Goal: Communication & Community: Share content

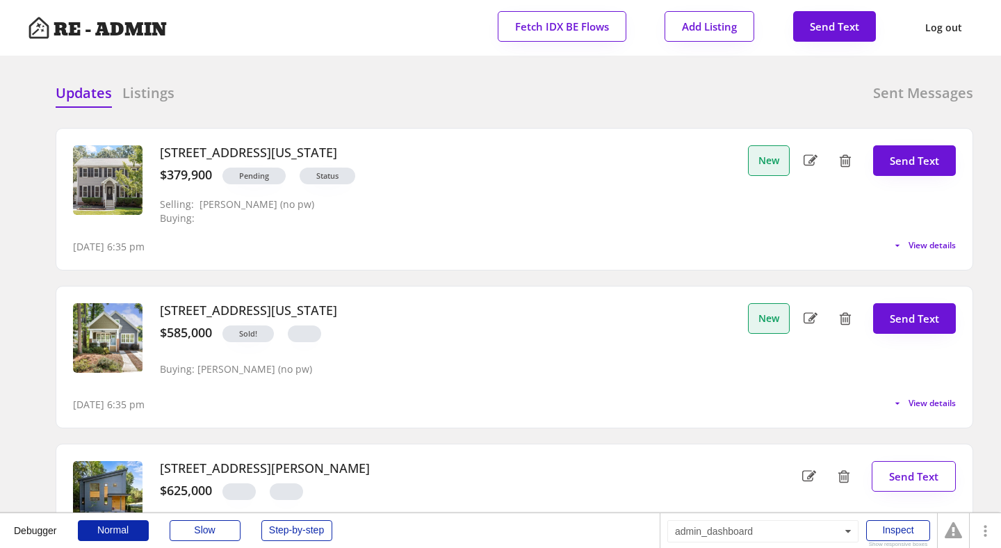
click at [328, 74] on div "Updates Listings Sent Messages [STREET_ADDRESS][US_STATE] $379,900 Pending Stat…" at bounding box center [500, 83] width 945 height 33
click at [328, 74] on div "Updates Listings Sent Messages 4714 Lazyriver Drive, Durham, North Carolina 277…" at bounding box center [500, 83] width 945 height 33
click at [516, 94] on div "Updates Listings Sent Messages" at bounding box center [514, 97] width 917 height 28
click at [919, 402] on span "View details" at bounding box center [931, 403] width 47 height 8
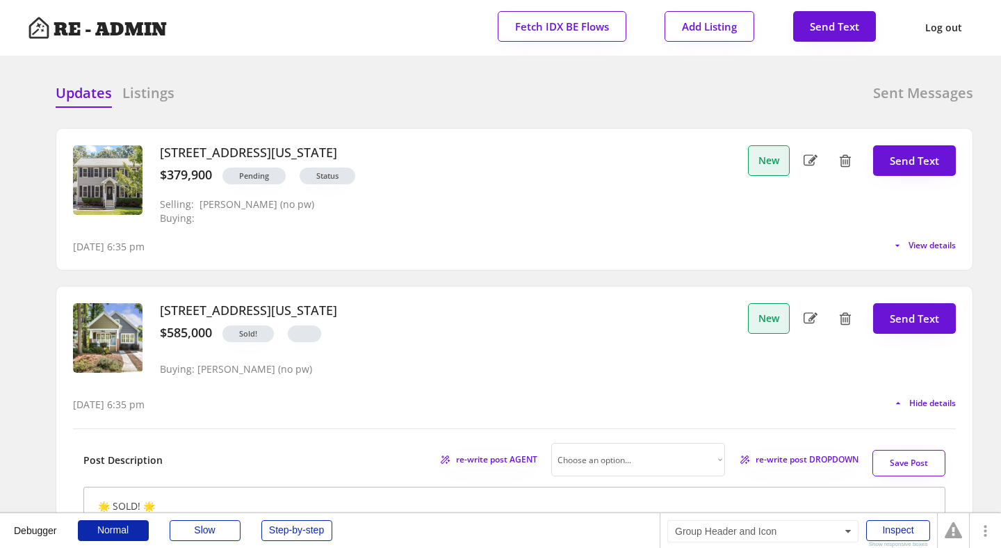
click at [512, 310] on h3 "3012 Shenandoah Avenue, Durham, North Carolina" at bounding box center [450, 310] width 581 height 15
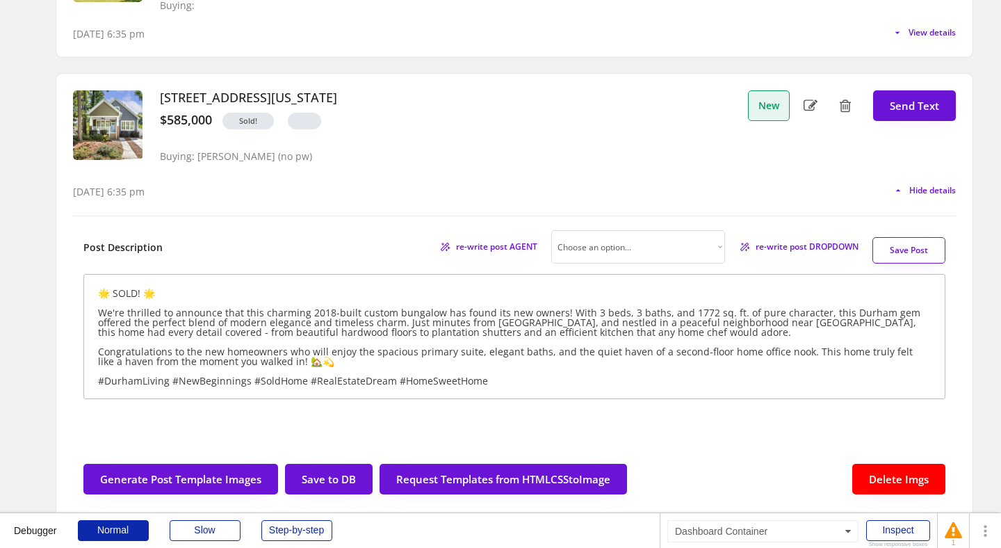
scroll to position [210, 0]
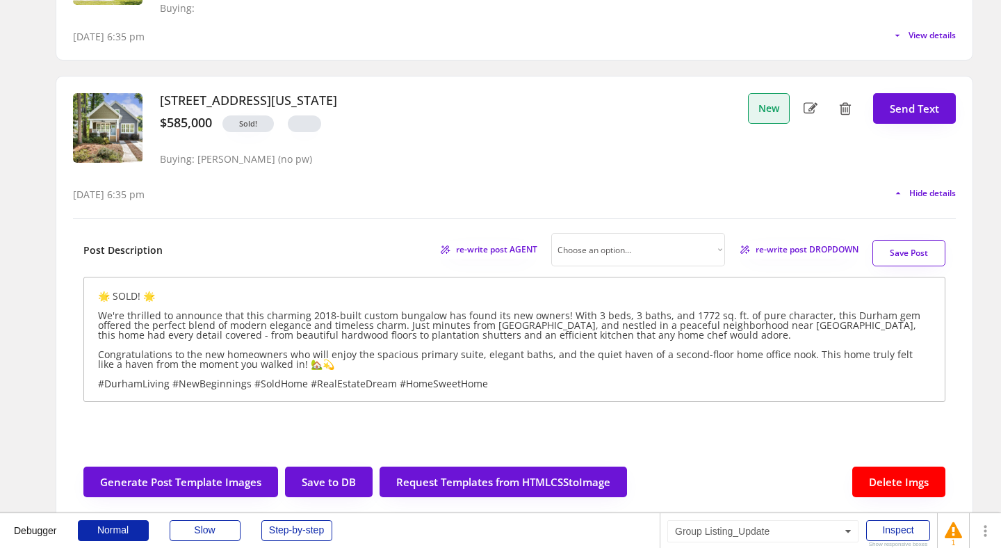
drag, startPoint x: 463, startPoint y: 102, endPoint x: 158, endPoint y: 98, distance: 305.1
click at [158, 98] on div "3012 Shenandoah Avenue, Durham, North Carolina $585,000 Sold! Buying: Maria Jam…" at bounding box center [444, 133] width 591 height 81
copy h3 "3012 Shenandoah Avenue, Durham, North Carolina"
click at [388, 170] on div "3012 Shenandoah Avenue, Durham, North Carolina $585,000 Sold! Buying: Maria Jam…" at bounding box center [444, 133] width 591 height 81
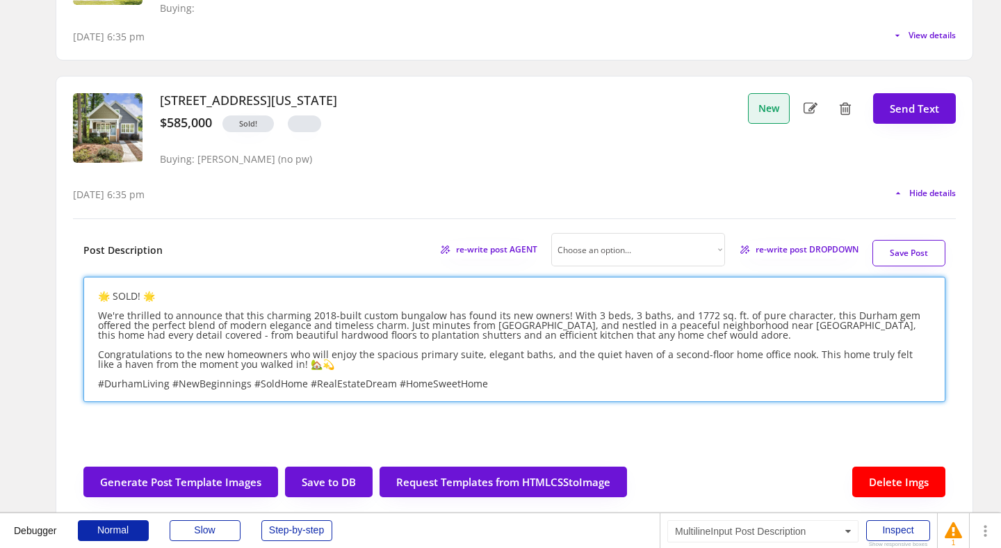
drag, startPoint x: 184, startPoint y: 352, endPoint x: 197, endPoint y: 352, distance: 13.2
click at [197, 352] on textarea "🌟 SOLD! 🌟 We're thrilled to announce that this charming 2018-built custom bunga…" at bounding box center [514, 339] width 862 height 125
click at [389, 357] on textarea "🌟 SOLD! 🌟 We're thrilled to announce that this charming 2018-built custom bunga…" at bounding box center [514, 339] width 862 height 125
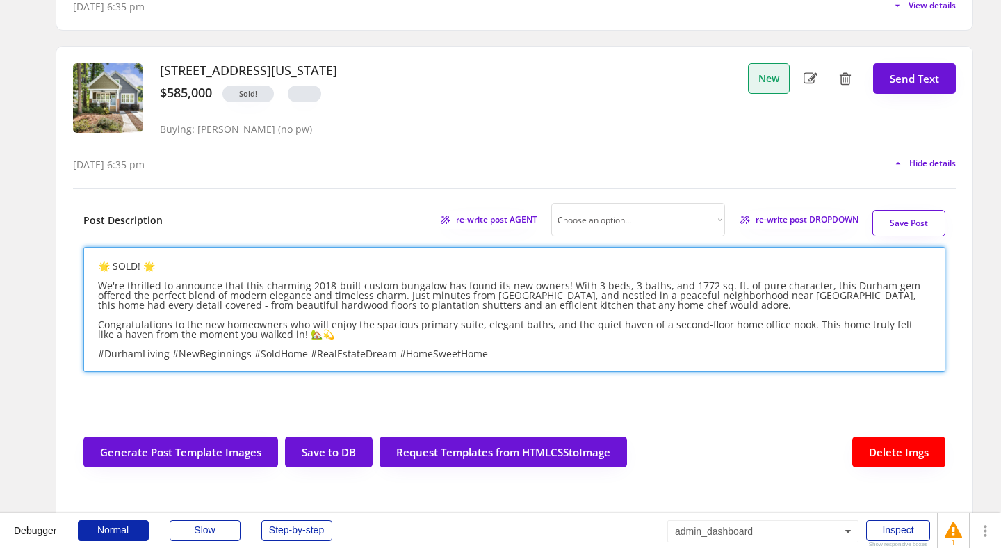
scroll to position [241, 0]
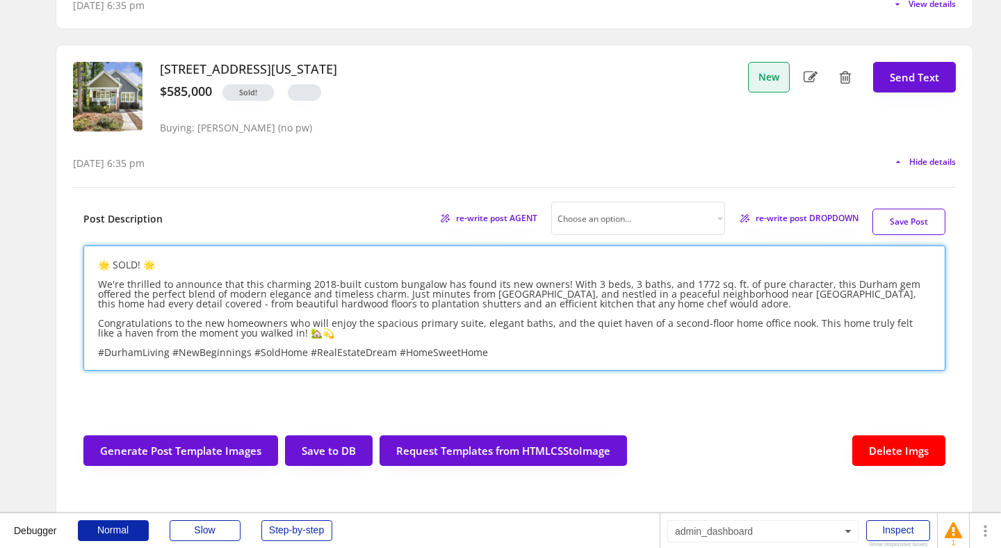
drag, startPoint x: 607, startPoint y: 322, endPoint x: 654, endPoint y: 329, distance: 47.8
click at [654, 329] on textarea "🌟 SOLD! 🌟 We're thrilled to announce that this charming 2018-built custom bunga…" at bounding box center [514, 307] width 862 height 125
click at [270, 336] on textarea "🌟 SOLD! 🌟 We're thrilled to announce that this charming 2018-built custom bunga…" at bounding box center [514, 307] width 862 height 125
click at [513, 352] on textarea "🌟 SOLD! 🌟 We're thrilled to announce that this charming 2018-built custom bunga…" at bounding box center [514, 307] width 862 height 125
type textarea "🌟 SOLD! 🌟 We're thrilled to announce that this charming 2018-built custom bunga…"
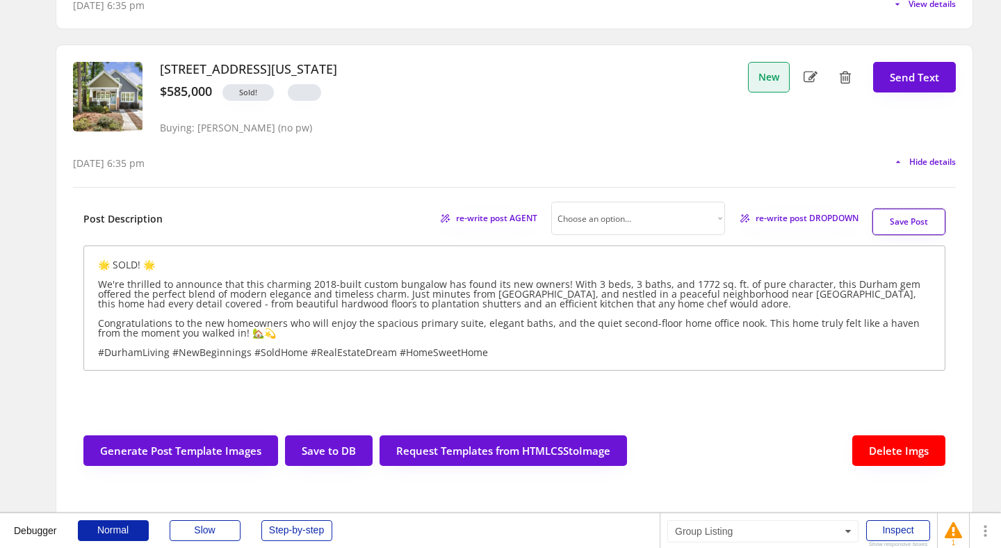
click at [906, 220] on button "Save Post" at bounding box center [908, 222] width 73 height 26
click at [901, 75] on button "Send Text" at bounding box center [914, 77] width 83 height 31
select select "raleigh"
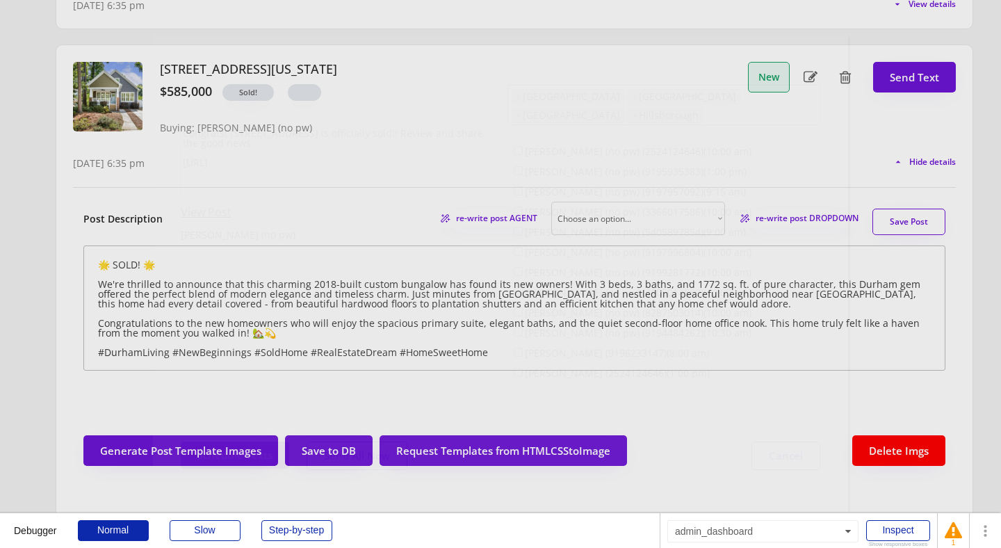
scroll to position [35, 0]
select select ""1348695171700984260__LOOKUP__1743599703321x142788062077753970""
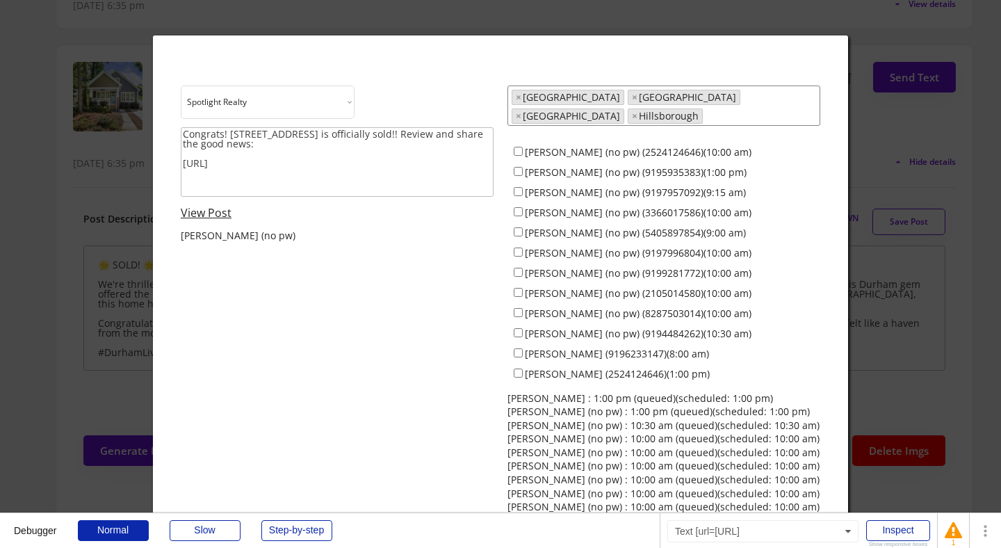
click at [203, 212] on link "View Post" at bounding box center [206, 212] width 51 height 15
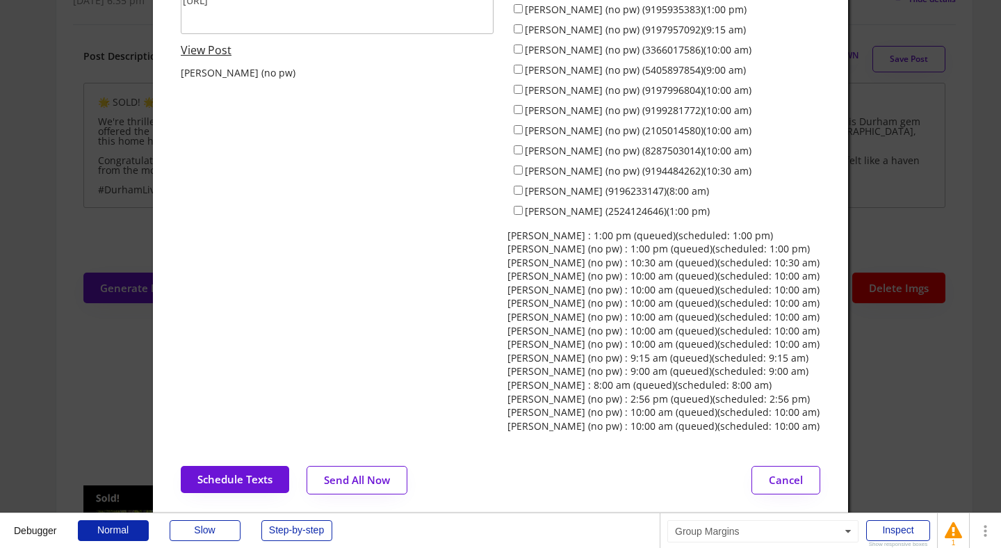
scroll to position [404, 0]
click at [228, 468] on button "Schedule Texts" at bounding box center [235, 478] width 108 height 27
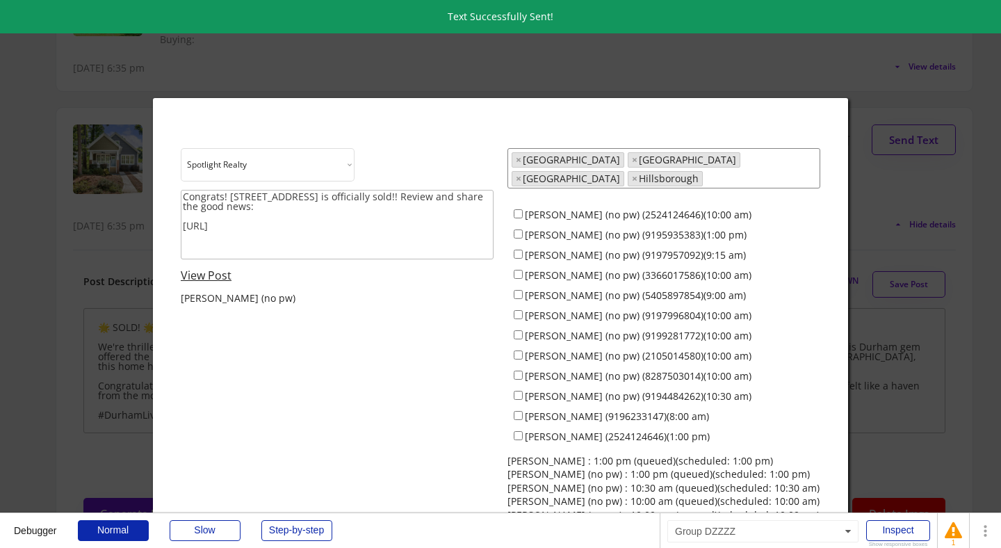
scroll to position [170, 0]
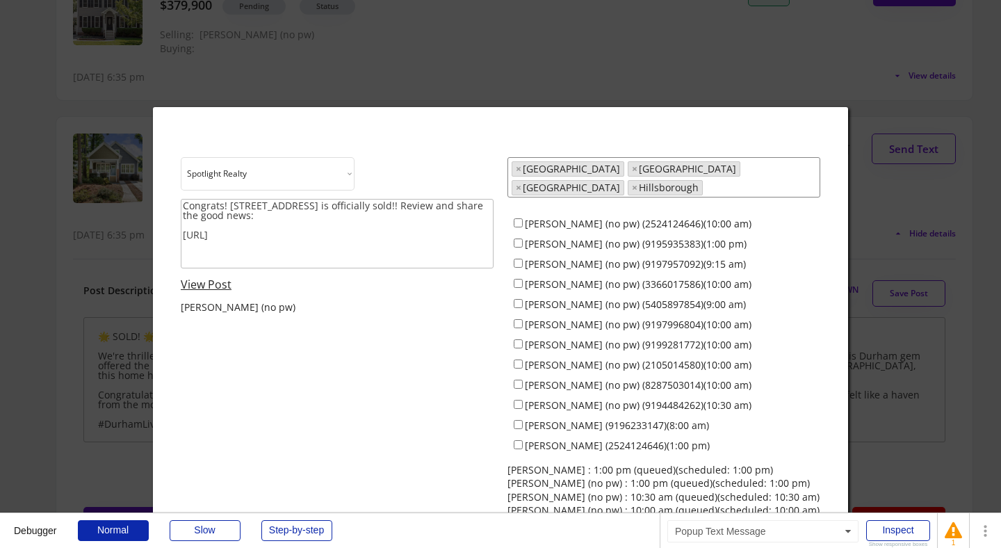
click at [60, 216] on div at bounding box center [500, 274] width 1001 height 548
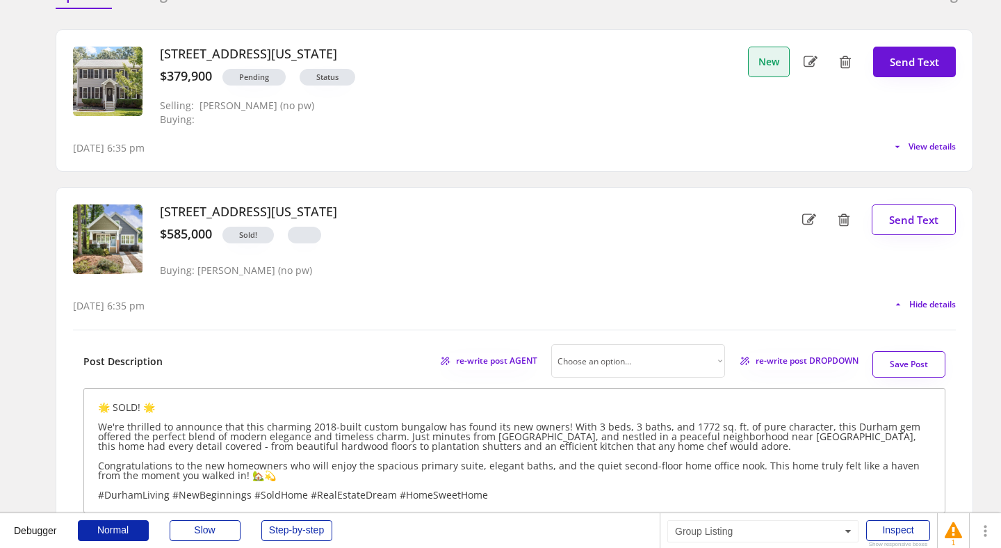
scroll to position [47, 0]
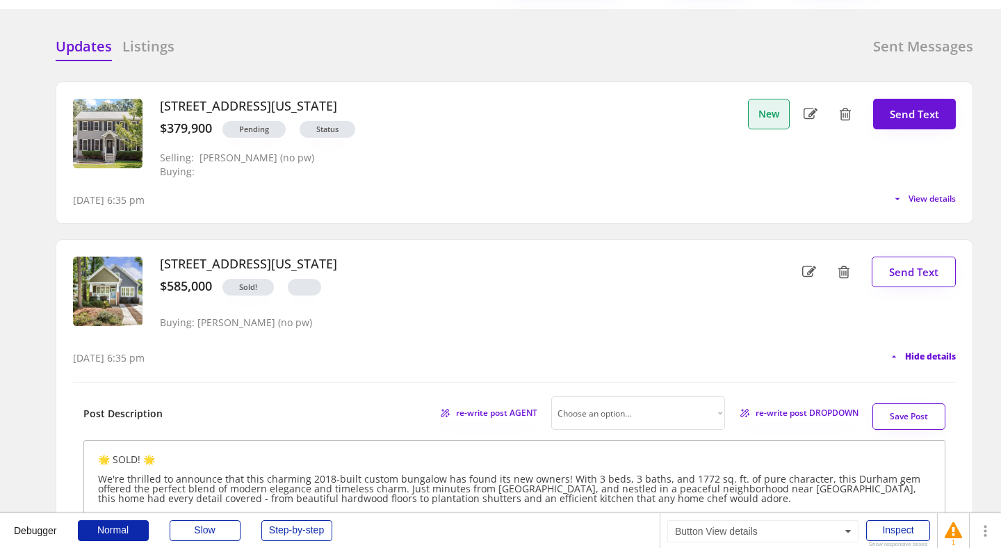
click at [934, 354] on span "Hide details" at bounding box center [930, 356] width 51 height 8
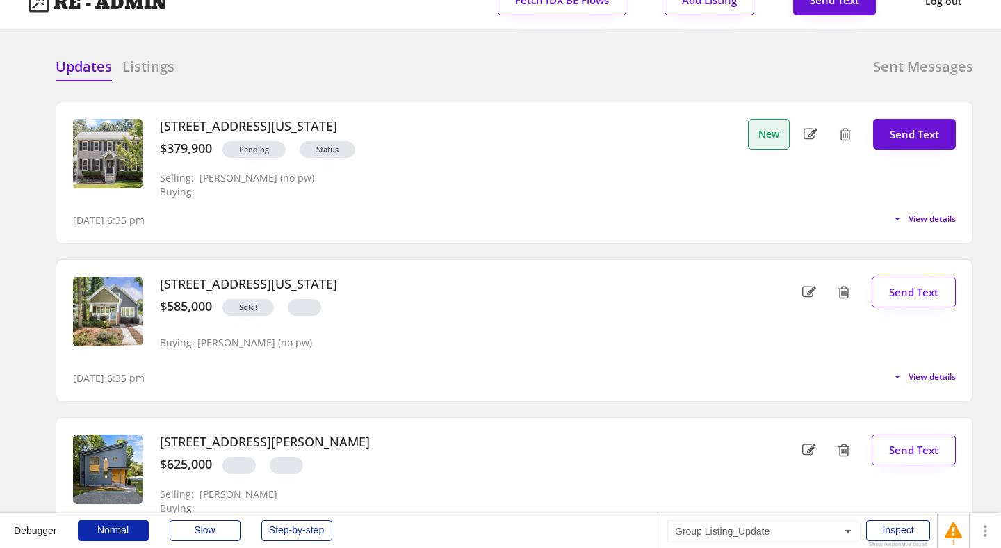
scroll to position [26, 0]
click at [924, 222] on span "View details" at bounding box center [930, 219] width 52 height 8
select select ""professional""
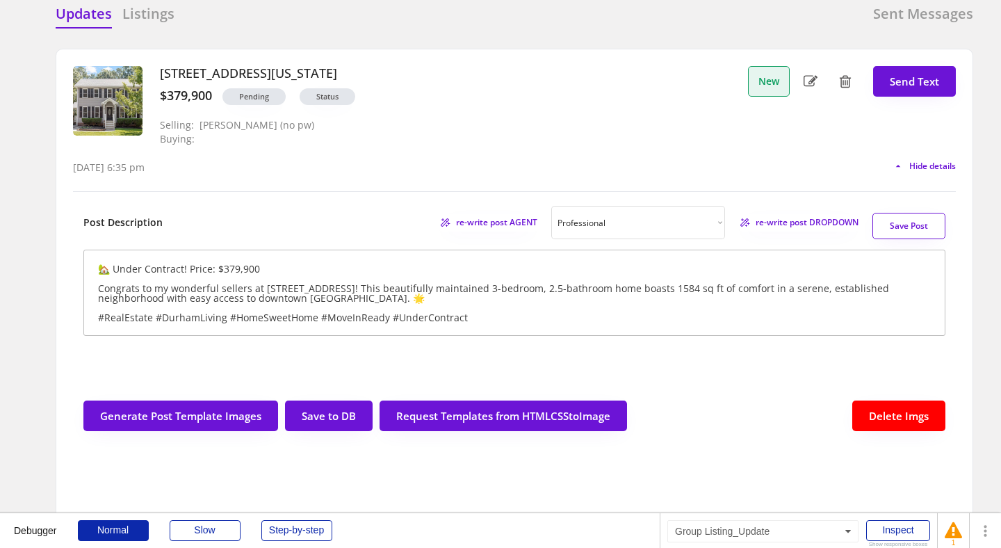
scroll to position [80, 0]
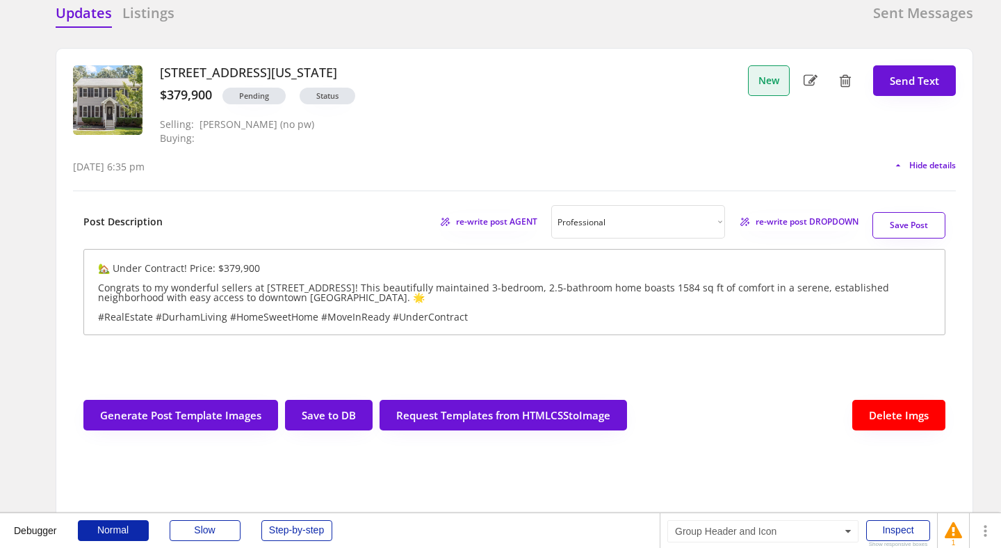
drag, startPoint x: 466, startPoint y: 67, endPoint x: 158, endPoint y: 71, distance: 308.6
click at [158, 71] on div "4714 Lazyriver Drive, Durham, North Carolina 27712 $379,900 Pending Status Sell…" at bounding box center [444, 105] width 591 height 81
copy h3 "4714 Lazyriver Drive, Durham, North Carolina 27712"
click at [343, 130] on div "Selling: Jeff Stevenson (no pw) Buying:" at bounding box center [254, 132] width 210 height 28
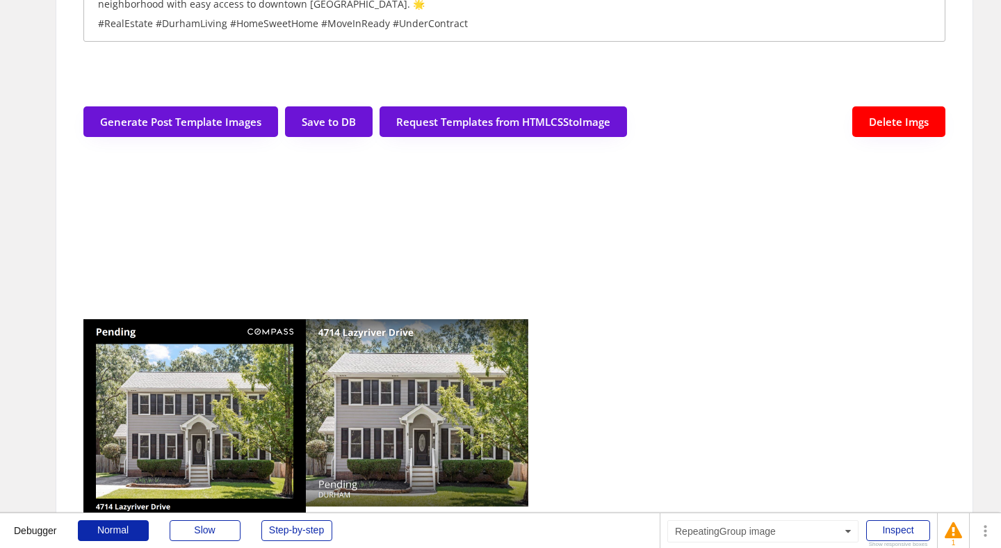
scroll to position [0, 0]
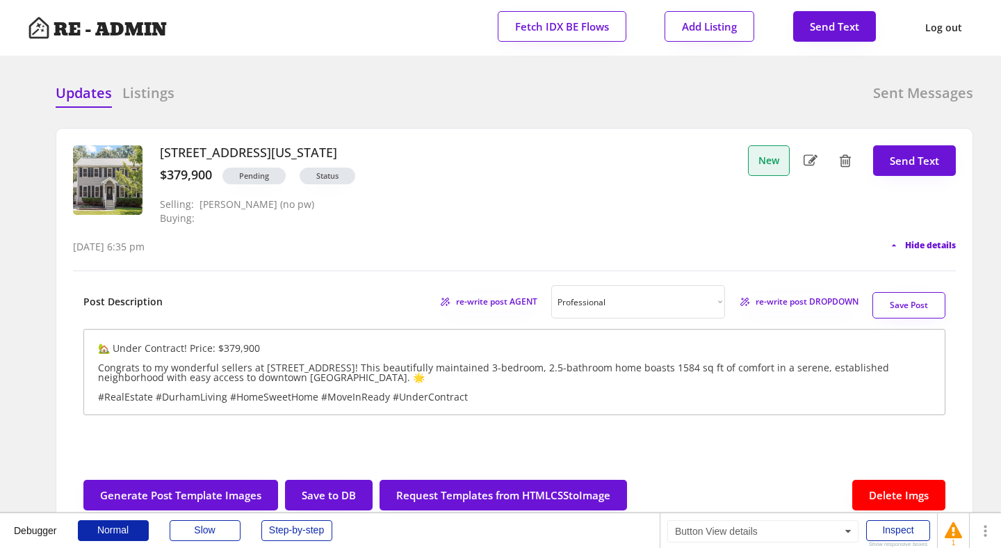
click at [935, 243] on span "Hide details" at bounding box center [930, 245] width 51 height 8
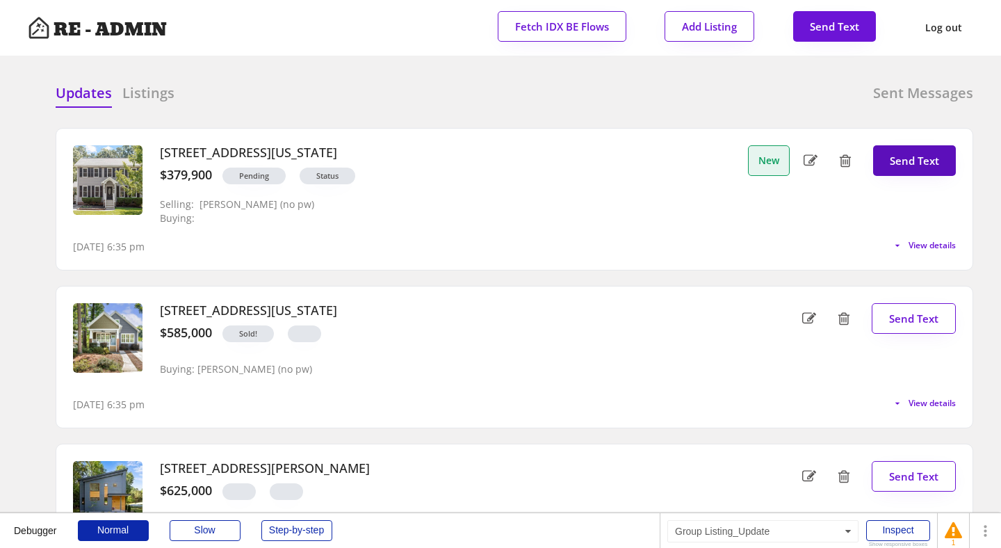
click at [905, 160] on button "Send Text" at bounding box center [914, 160] width 83 height 31
type textarea "Offer accepted! 4714 Lazyriver Drive is under contract! Review the post and sha…"
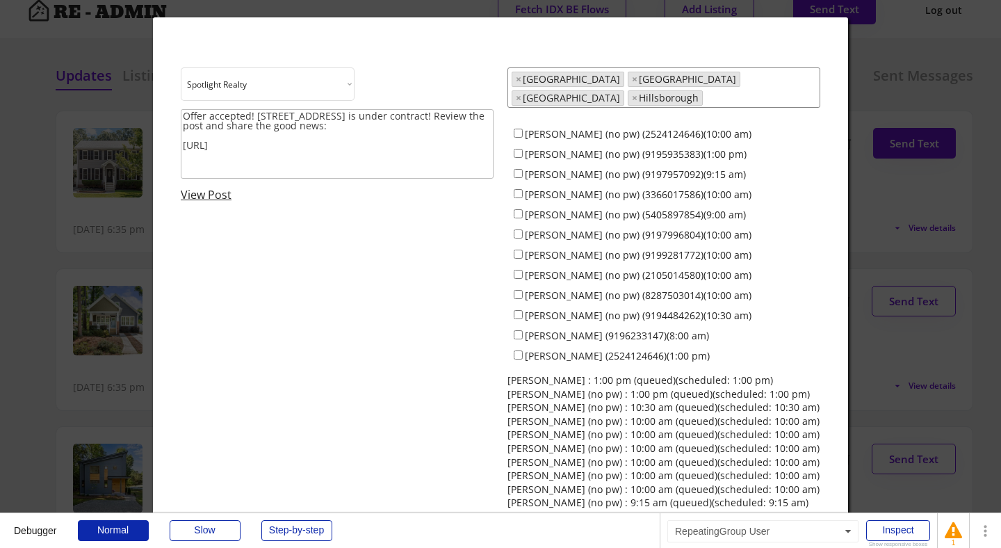
scroll to position [18, 0]
click at [52, 207] on div at bounding box center [500, 274] width 1001 height 548
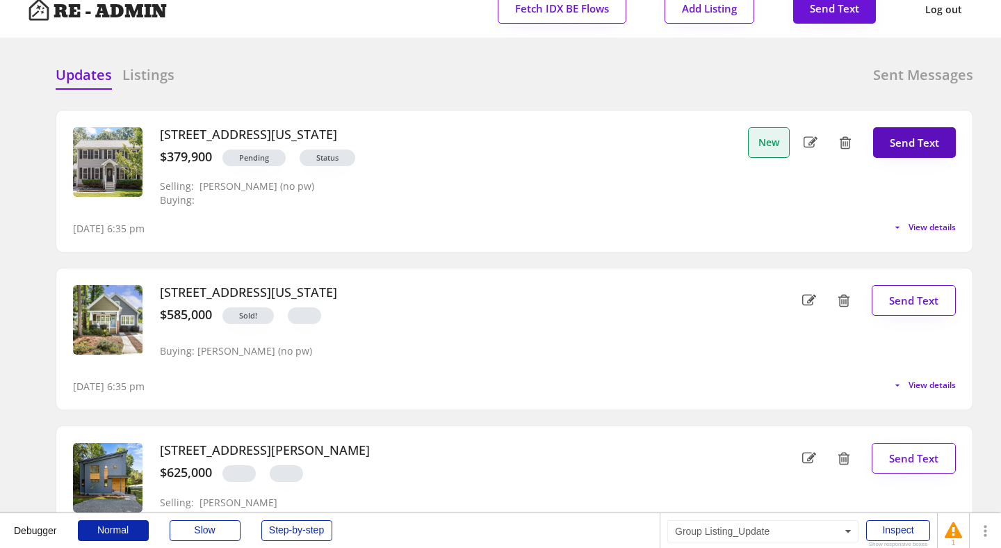
click at [906, 142] on button "Send Text" at bounding box center [914, 142] width 83 height 31
select select "raleigh"
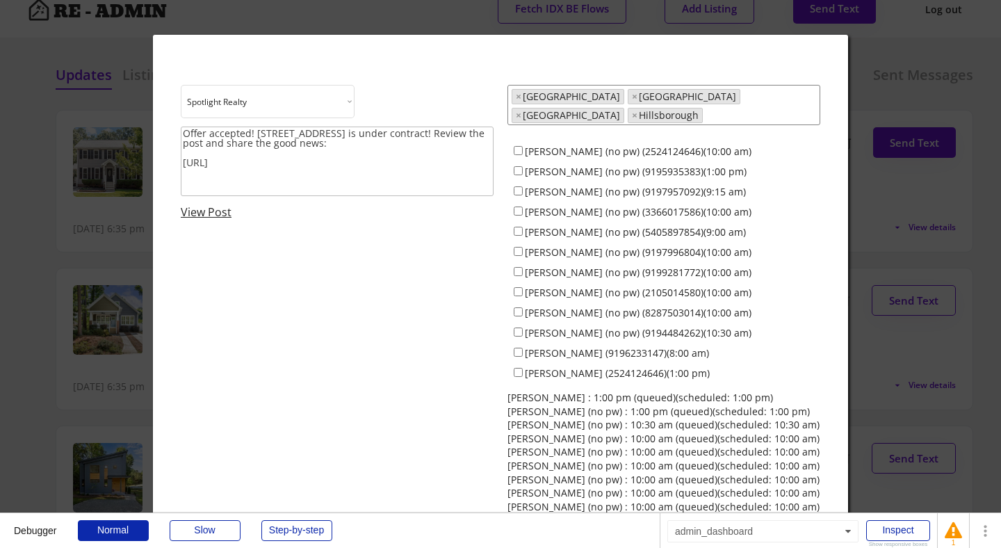
click at [897, 101] on div at bounding box center [500, 274] width 1001 height 548
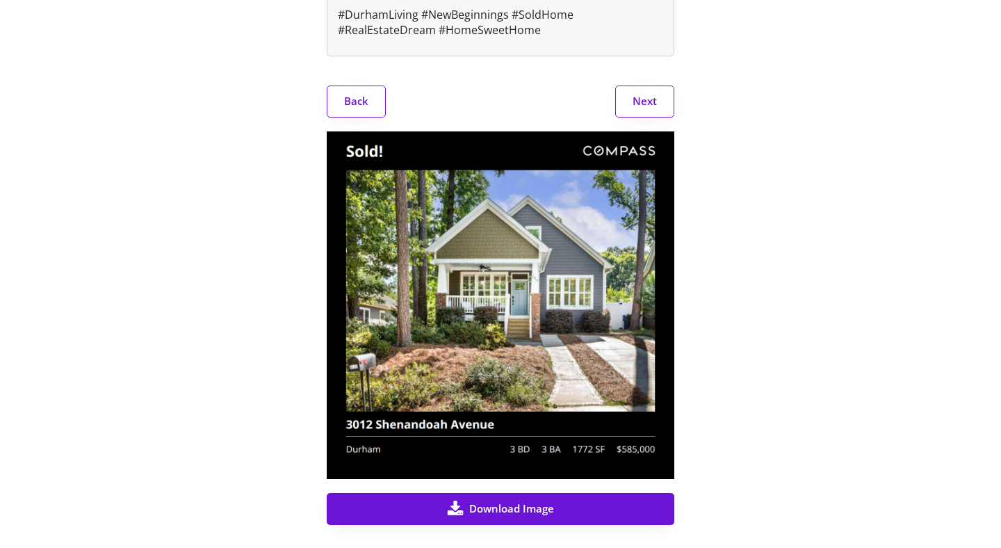
scroll to position [546, 0]
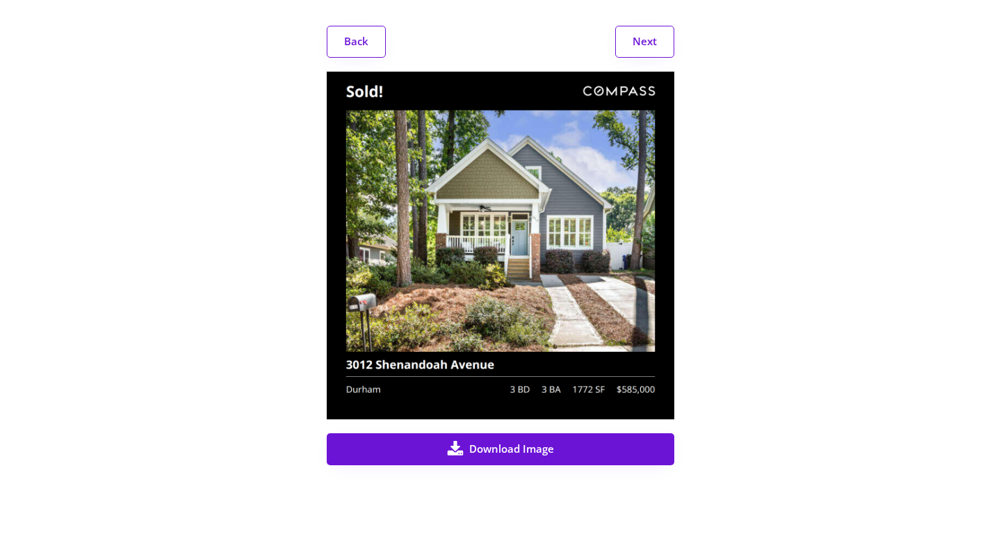
click at [630, 54] on button "Next" at bounding box center [644, 42] width 59 height 32
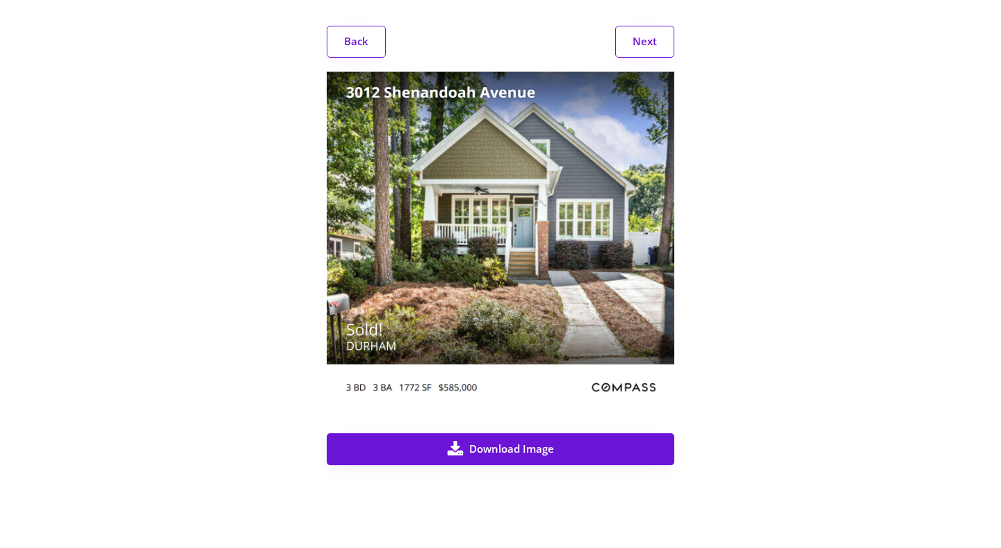
click at [638, 54] on button "Next" at bounding box center [644, 42] width 59 height 32
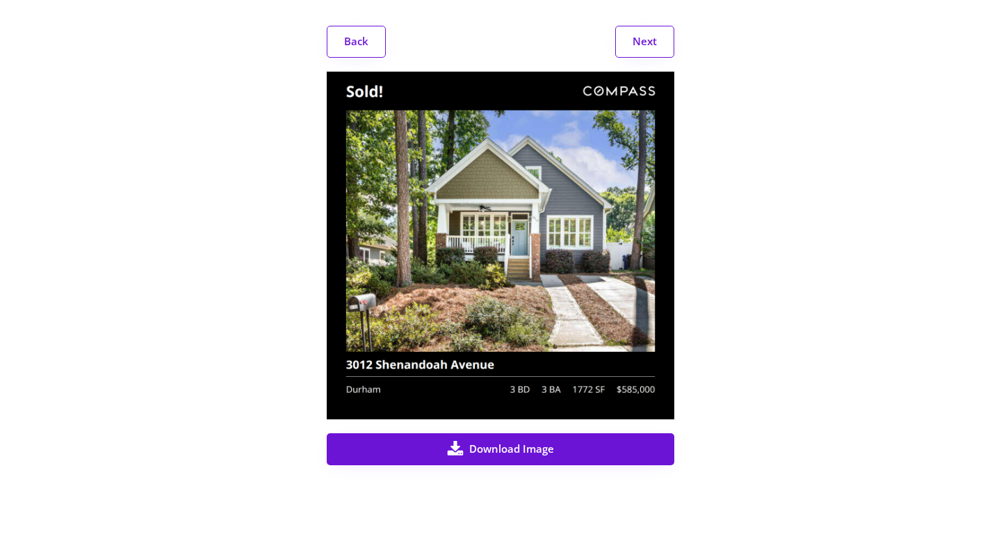
click at [638, 54] on button "Next" at bounding box center [644, 42] width 59 height 32
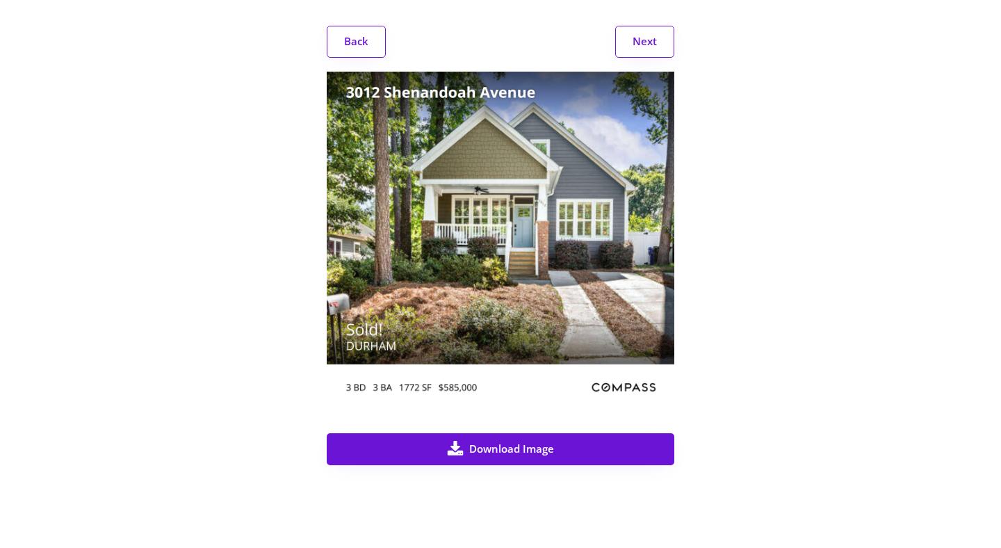
click at [638, 54] on button "Next" at bounding box center [644, 42] width 59 height 32
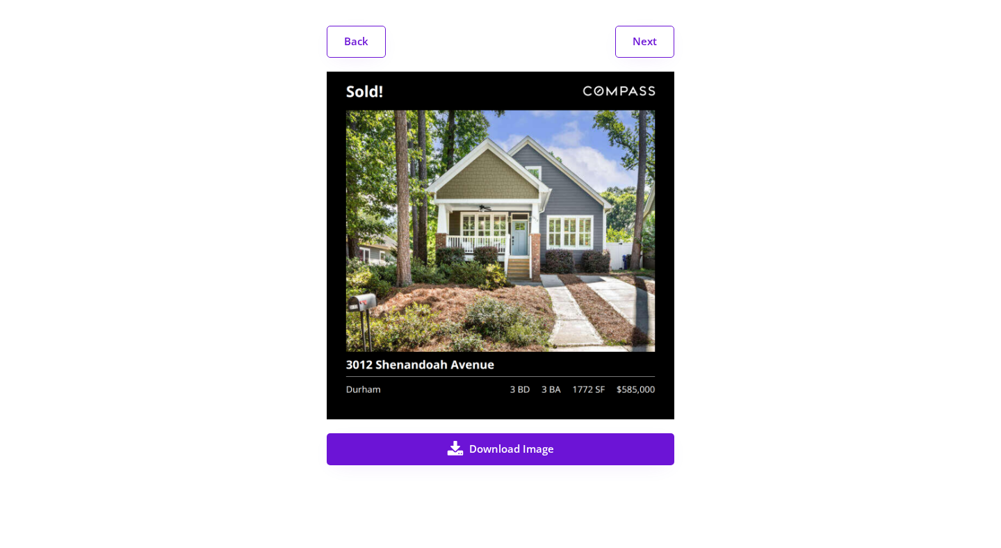
click at [638, 54] on button "Next" at bounding box center [644, 42] width 59 height 32
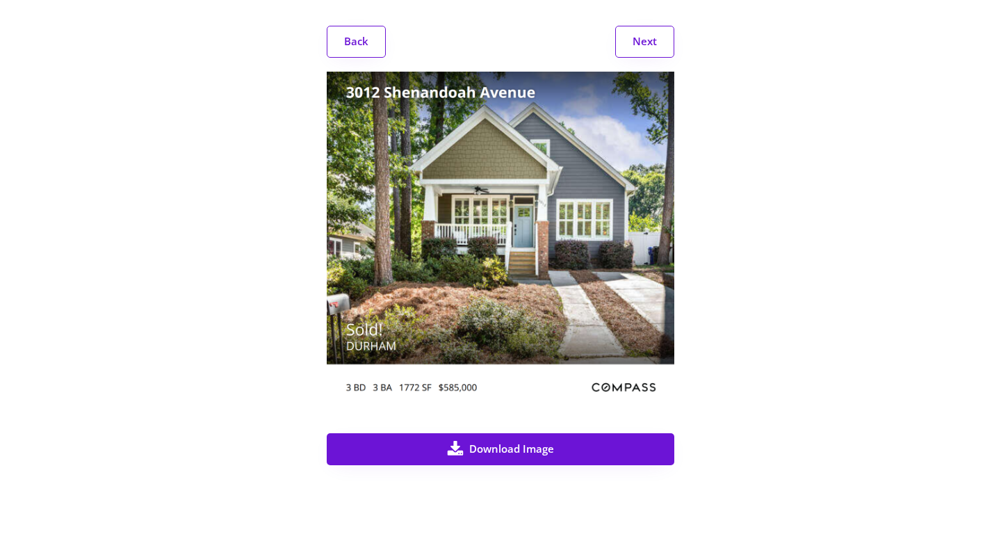
click at [638, 54] on button "Next" at bounding box center [644, 42] width 59 height 32
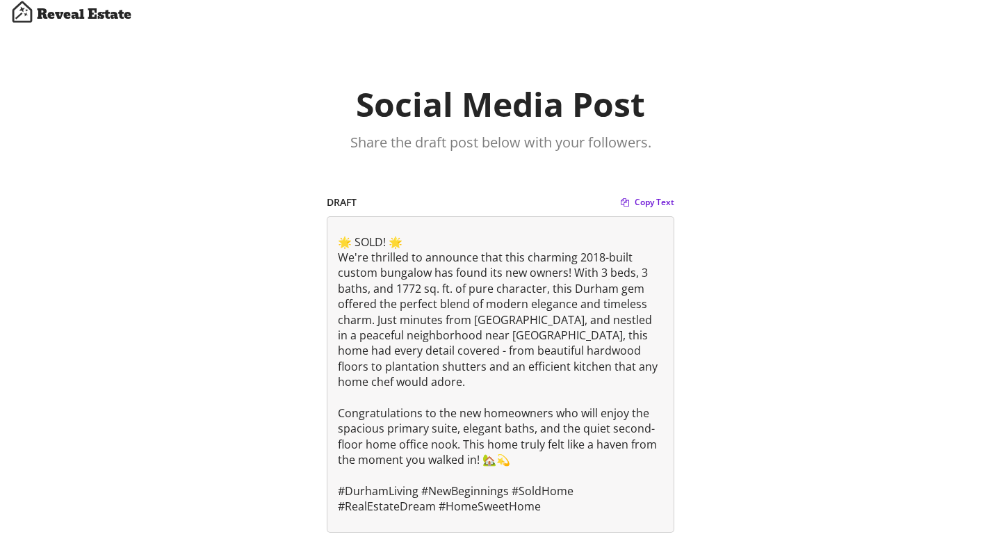
scroll to position [0, 0]
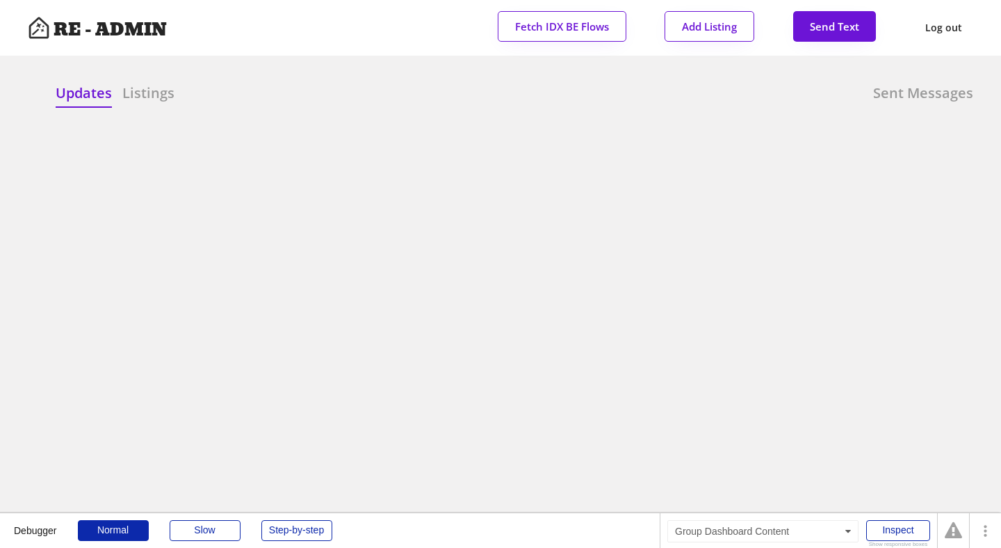
scroll to position [18, 0]
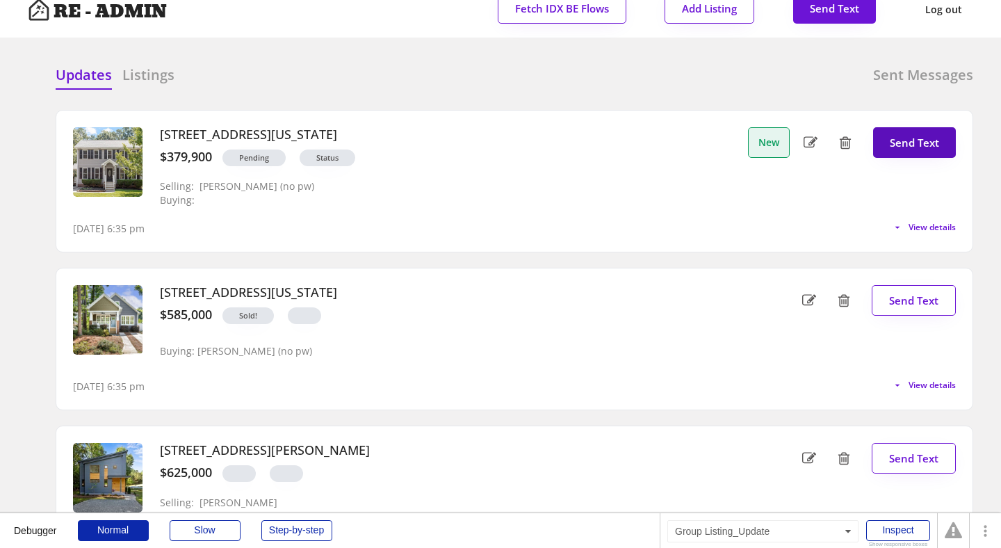
click at [915, 145] on button "Send Text" at bounding box center [914, 142] width 83 height 31
select select "raleigh"
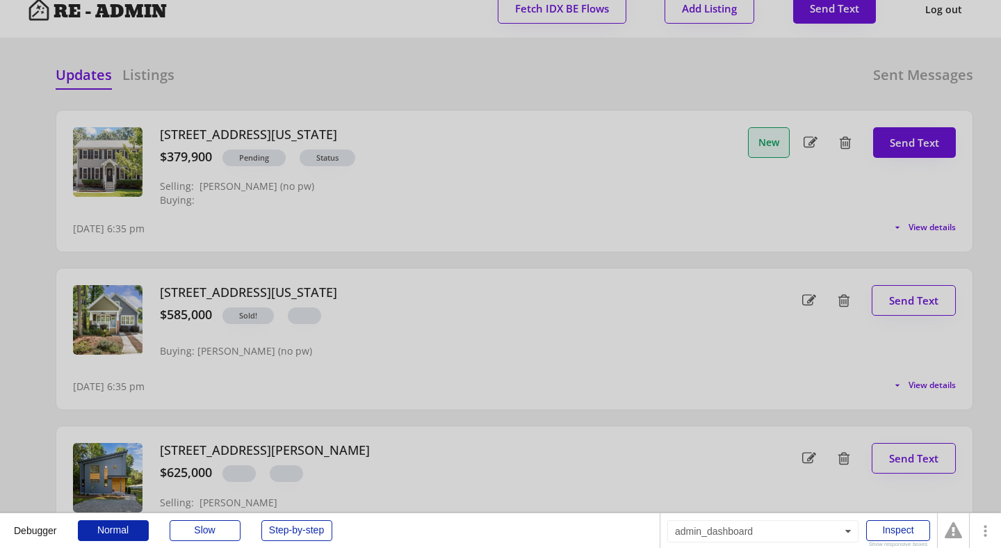
scroll to position [35, 0]
select select ""1348695171700984260__LOOKUP__1743599703321x142788062077753970""
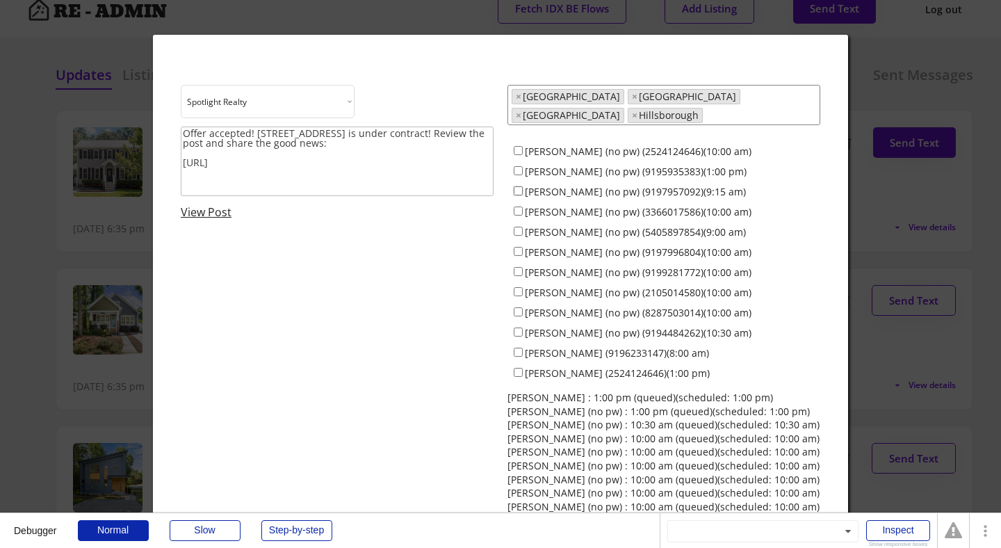
click at [517, 186] on input "Jeff Stevenson (no pw) (9197957092)(9:15 am)" at bounding box center [518, 190] width 9 height 9
checkbox input "true"
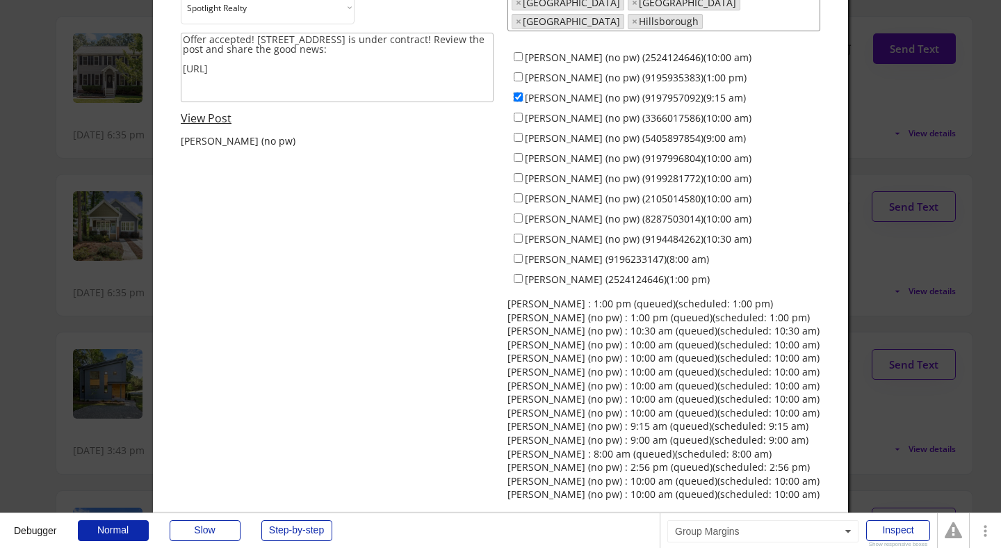
scroll to position [117, 0]
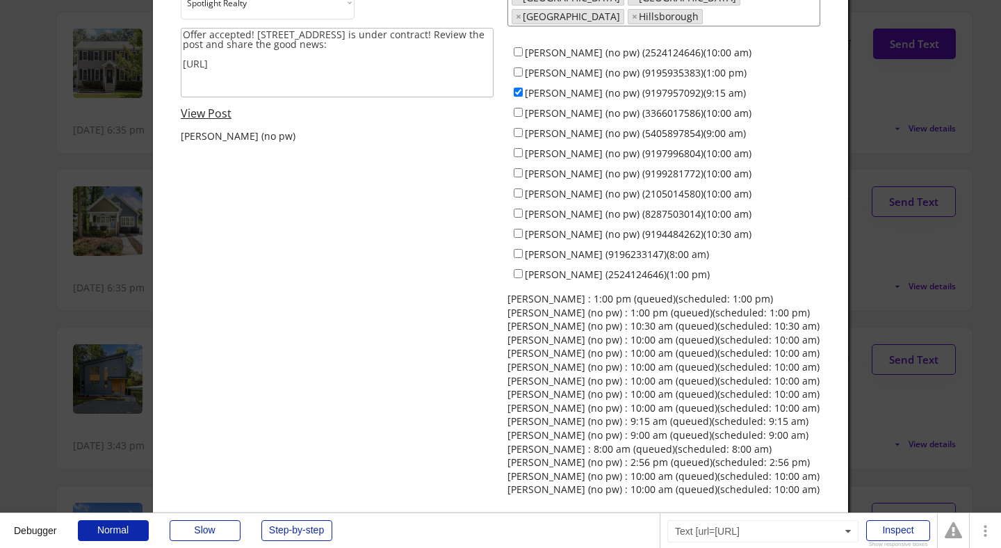
click at [211, 111] on link "View Post" at bounding box center [206, 113] width 51 height 15
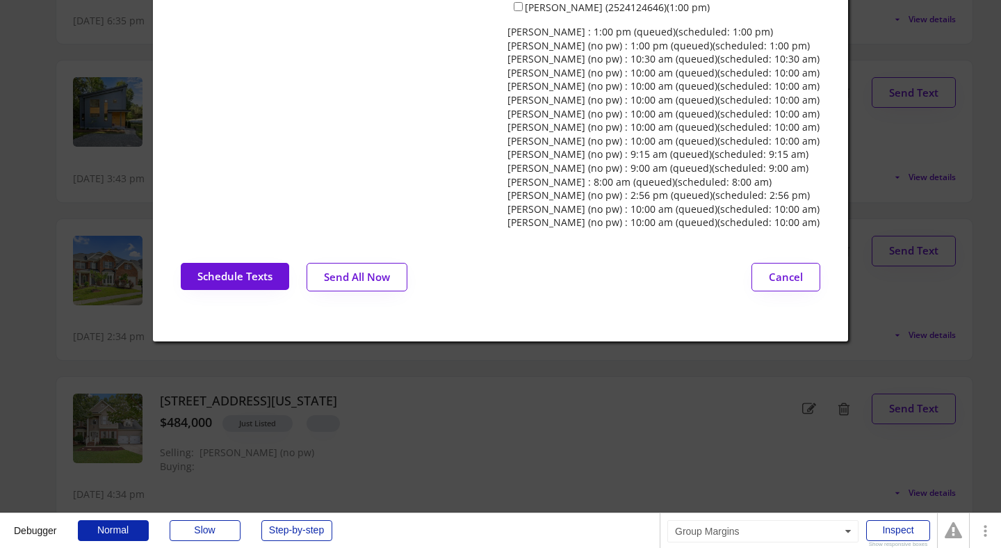
scroll to position [385, 0]
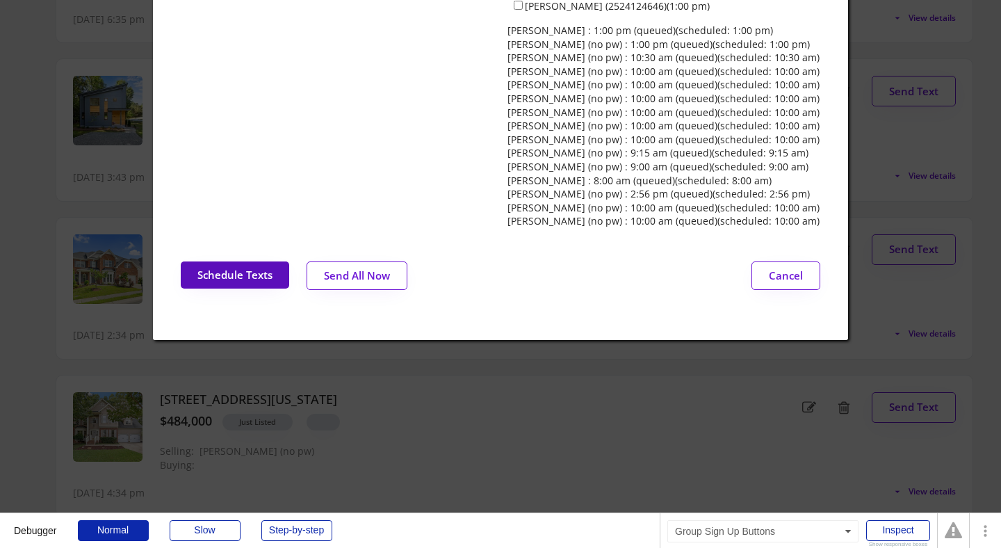
click at [236, 264] on button "Schedule Texts" at bounding box center [235, 274] width 108 height 27
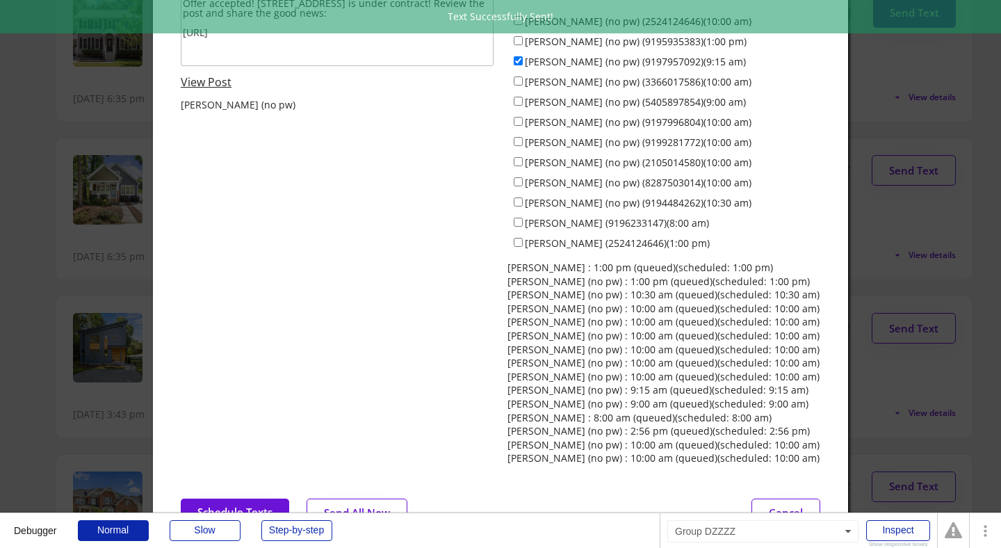
scroll to position [0, 0]
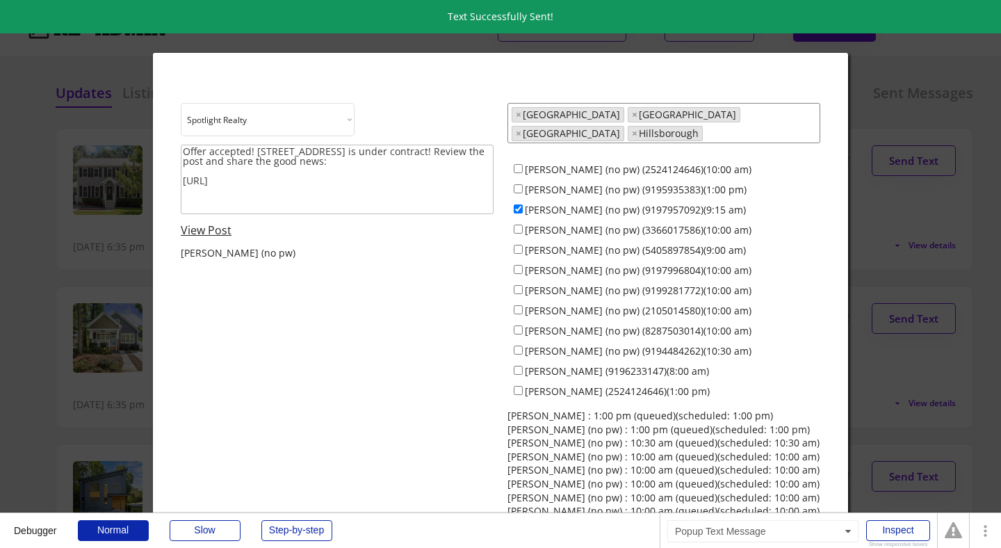
click at [70, 146] on div at bounding box center [500, 274] width 1001 height 548
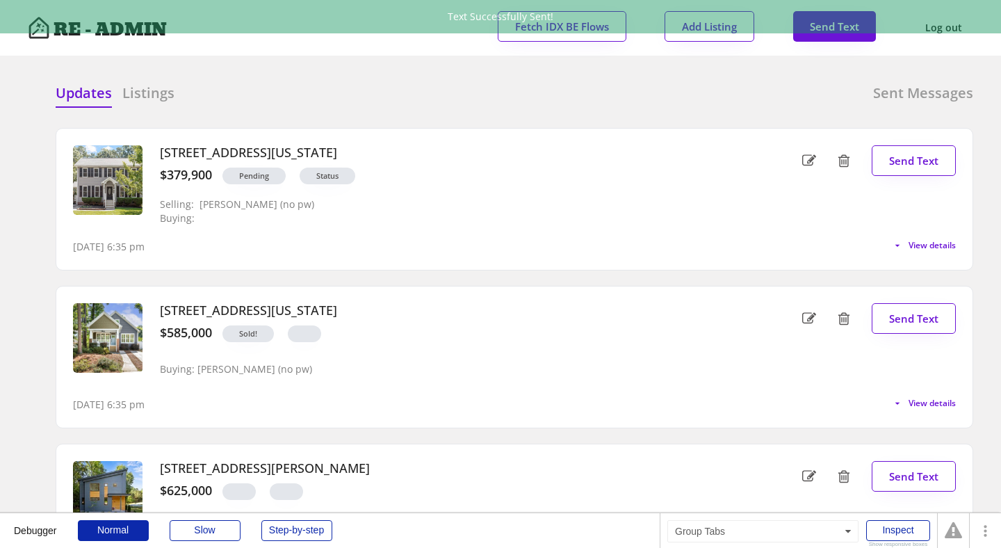
click at [481, 90] on div "Updates Listings Sent Messages" at bounding box center [514, 97] width 917 height 28
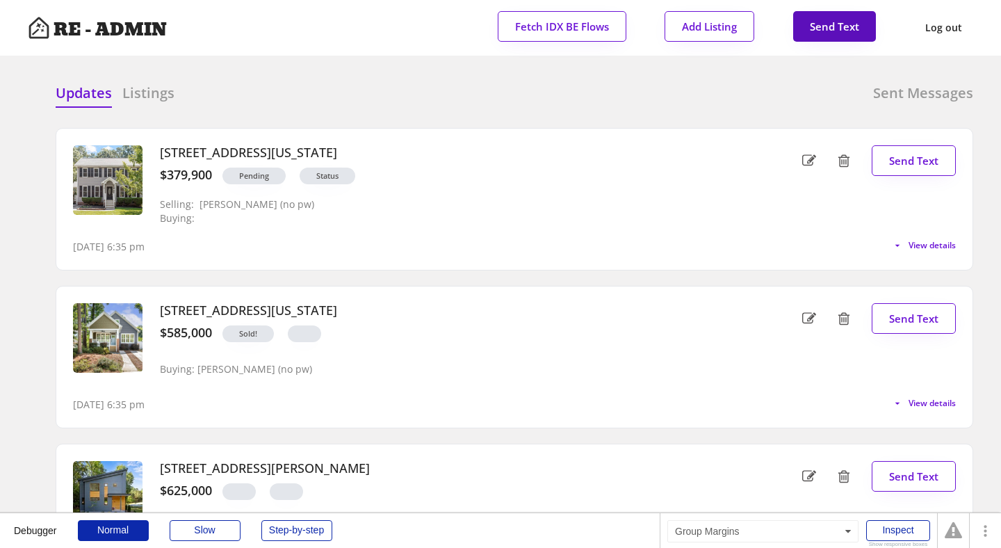
click at [833, 31] on button "Send Text" at bounding box center [834, 26] width 83 height 31
select select "raleigh"
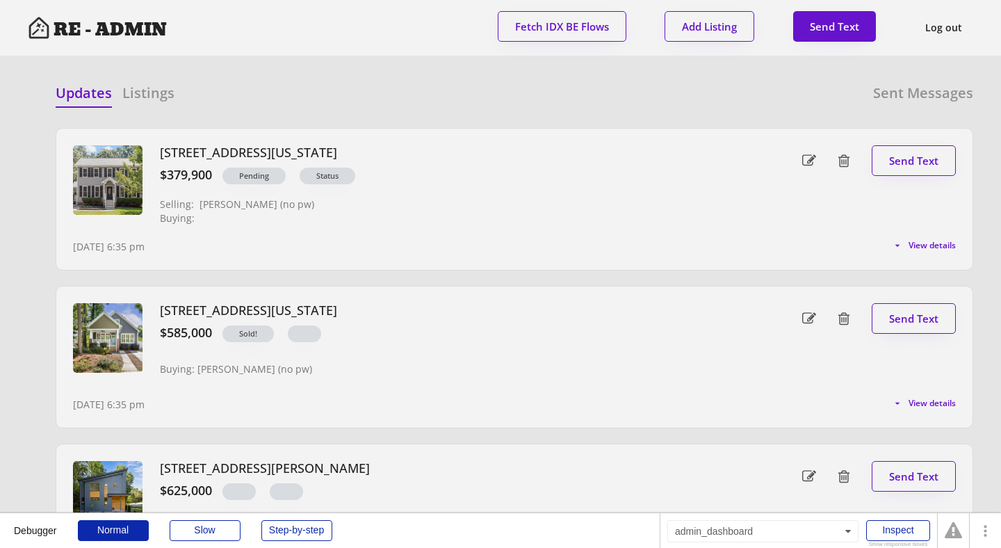
scroll to position [35, 0]
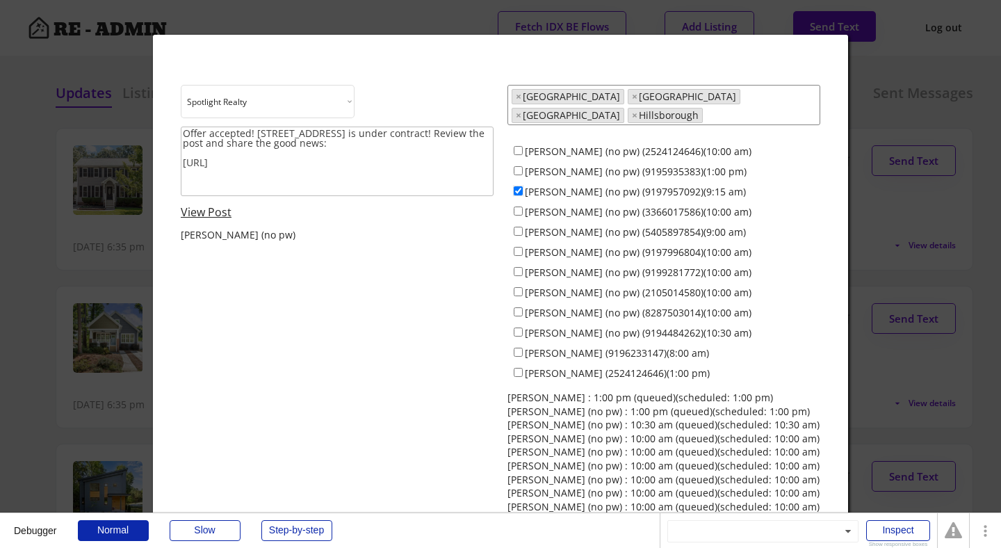
click at [519, 186] on input "Jeff Stevenson (no pw) (9197957092)(9:15 am)" at bounding box center [518, 190] width 9 height 9
checkbox input "false"
click at [904, 118] on div at bounding box center [500, 274] width 1001 height 548
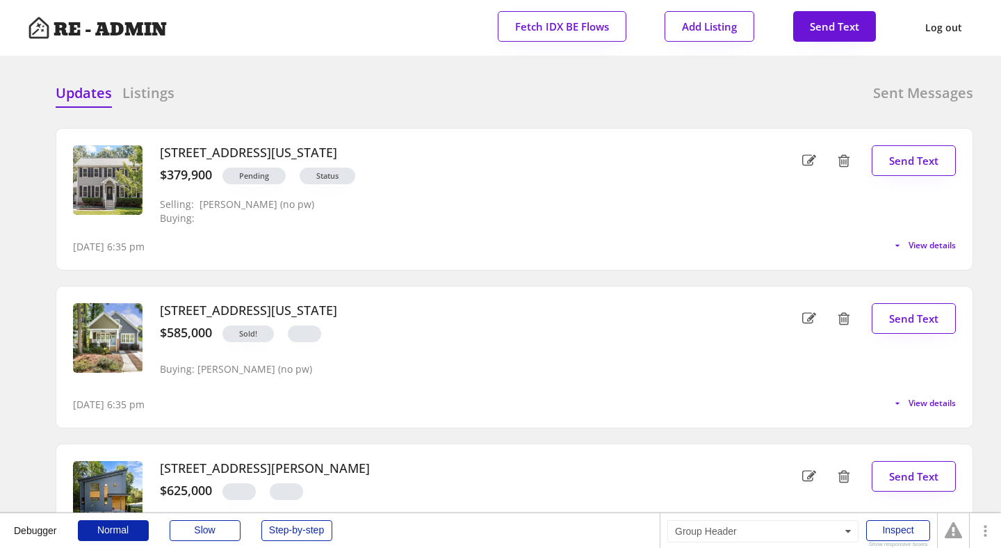
click at [355, 70] on div "Updates Listings Sent Messages 4714 Lazyriver Drive, Durham, North Carolina 277…" at bounding box center [500, 83] width 945 height 33
click at [401, 103] on div at bounding box center [396, 93] width 70 height 21
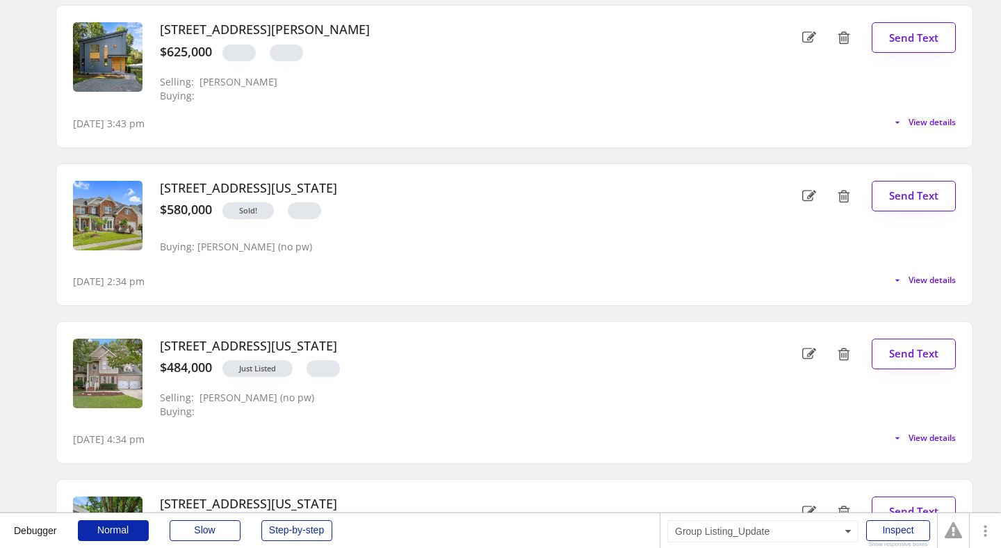
scroll to position [0, 0]
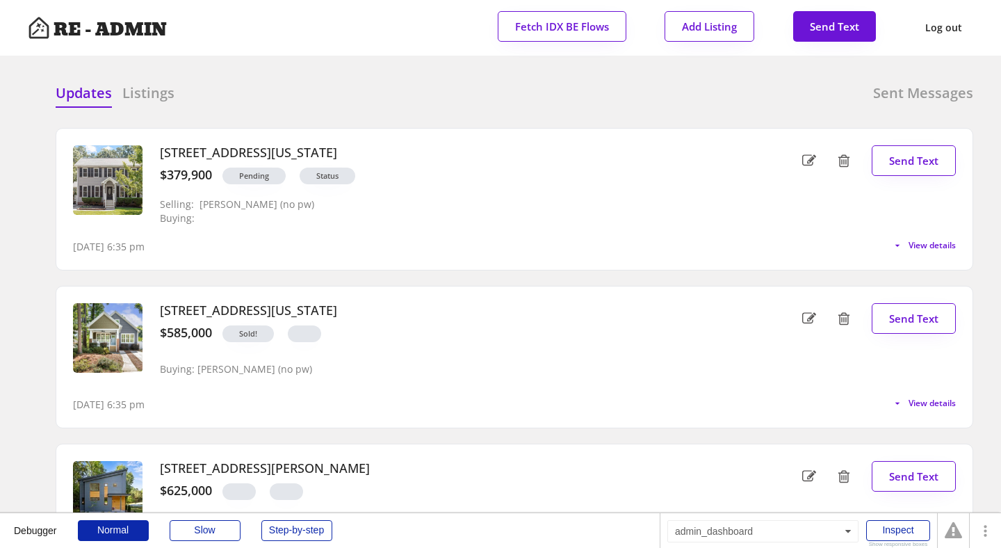
click at [467, 106] on div "Updates Listings Sent Messages" at bounding box center [514, 97] width 917 height 28
click at [327, 74] on div "Updates Listings Sent Messages 4714 Lazyriver Drive, Durham, North Carolina 277…" at bounding box center [500, 83] width 945 height 33
click at [370, 111] on div "Updates Listings Sent Messages" at bounding box center [514, 97] width 917 height 28
click at [329, 82] on div "Updates Listings Sent Messages 4714 Lazyriver Drive, Durham, North Carolina 277…" at bounding box center [500, 83] width 945 height 33
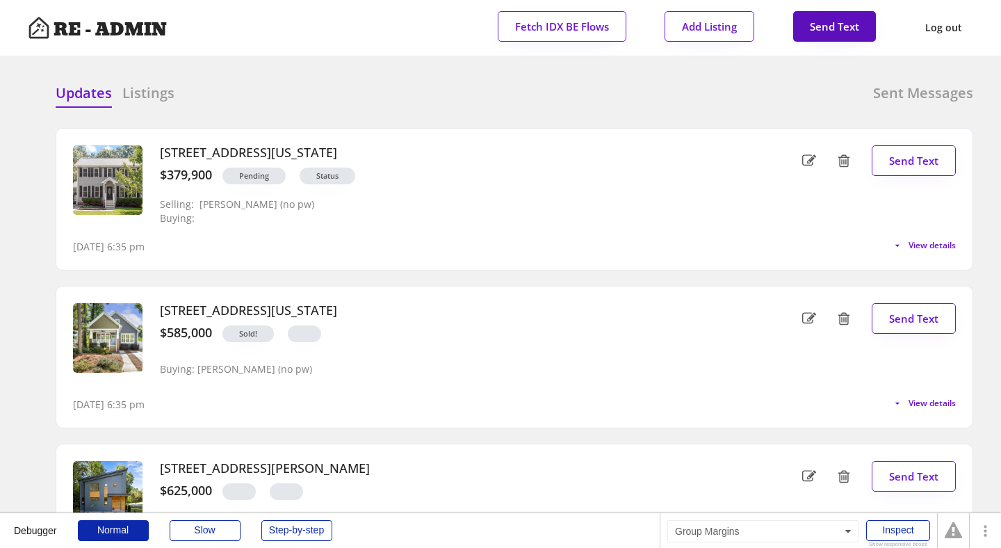
click at [841, 23] on button "Send Text" at bounding box center [834, 26] width 83 height 31
select select "raleigh"
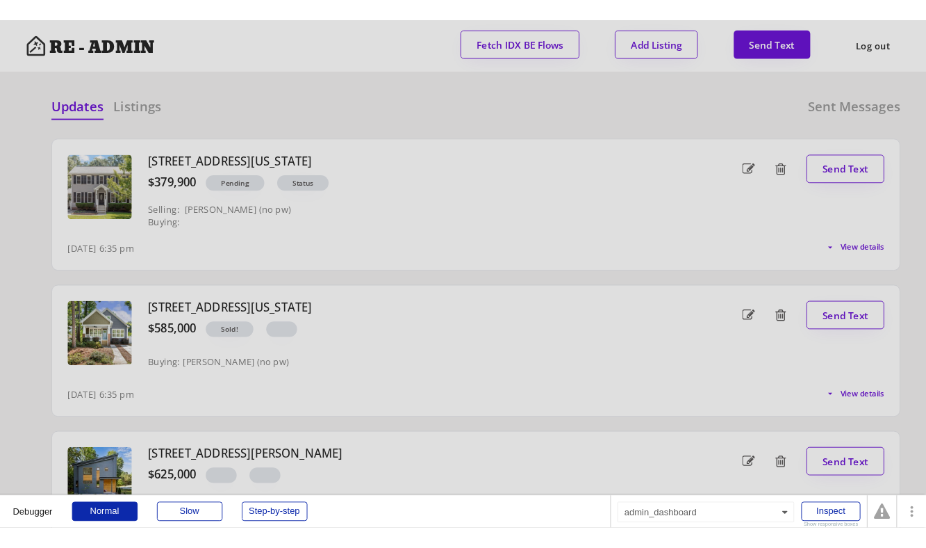
scroll to position [35, 0]
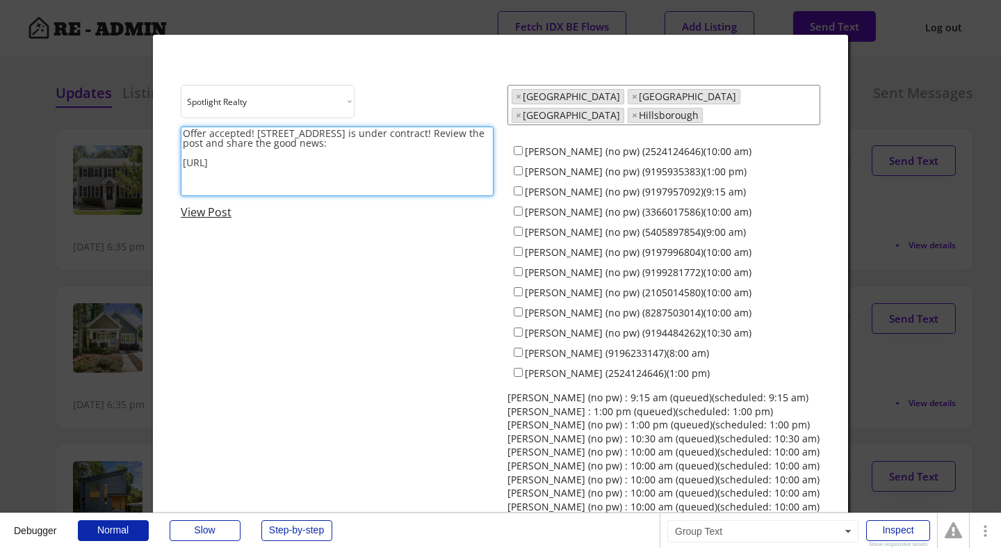
click at [334, 159] on textarea "Offer accepted! 4714 Lazyriver Drive is under contract! Review the post and sha…" at bounding box center [337, 161] width 313 height 70
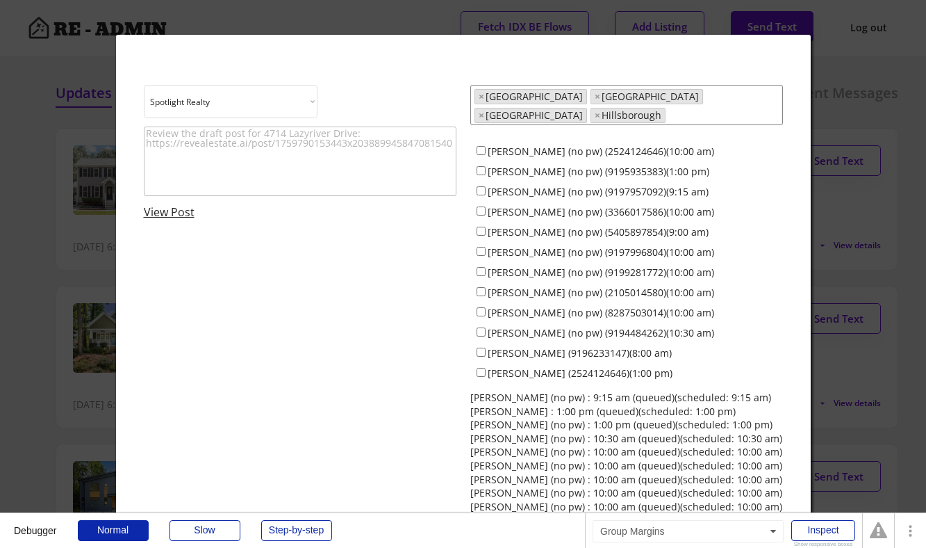
click at [272, 167] on textarea at bounding box center [300, 161] width 313 height 70
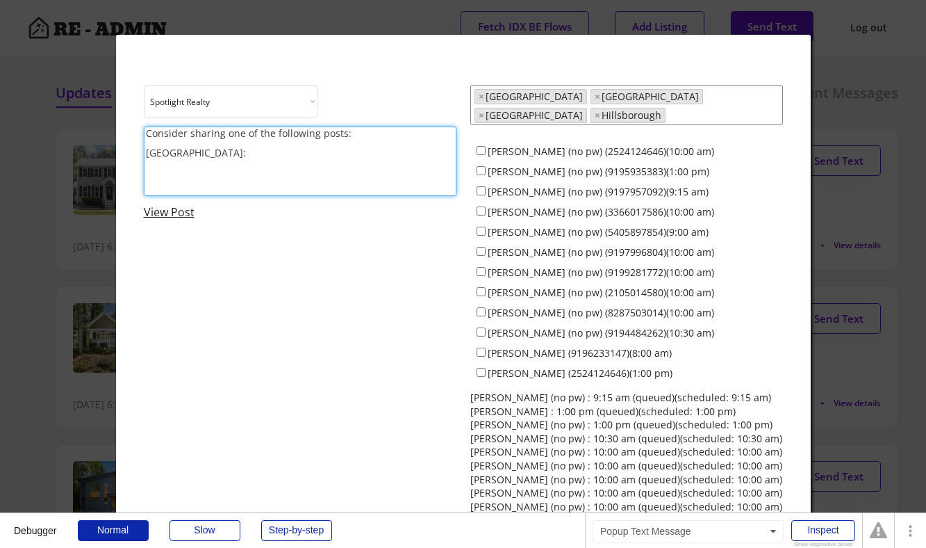
paste textarea "https://www.instagram.com/p/DPfM0kPkXk7/?hl=en"
click at [242, 136] on textarea "Consider sharing one of the following posts: Raleigh Haunted House: https://www…" at bounding box center [300, 161] width 313 height 70
click at [242, 183] on textarea "Consider sharing one or more of the following posts: Raleigh Haunted House: htt…" at bounding box center [300, 161] width 313 height 70
type textarea "Consider sharing one or more of the following posts: Raleigh Haunted House: htt…"
click at [54, 259] on div at bounding box center [463, 274] width 926 height 548
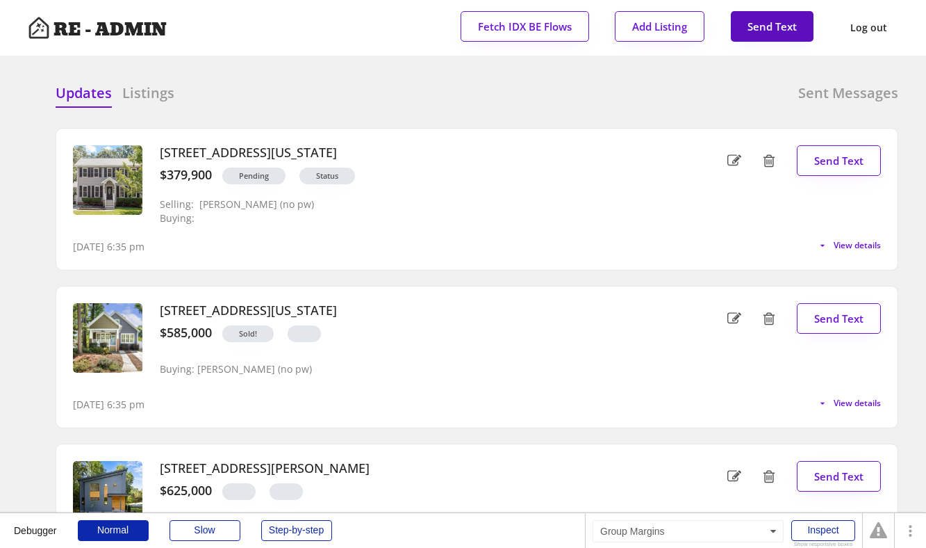
click at [757, 31] on button "Send Text" at bounding box center [772, 26] width 83 height 31
select select "raleigh"
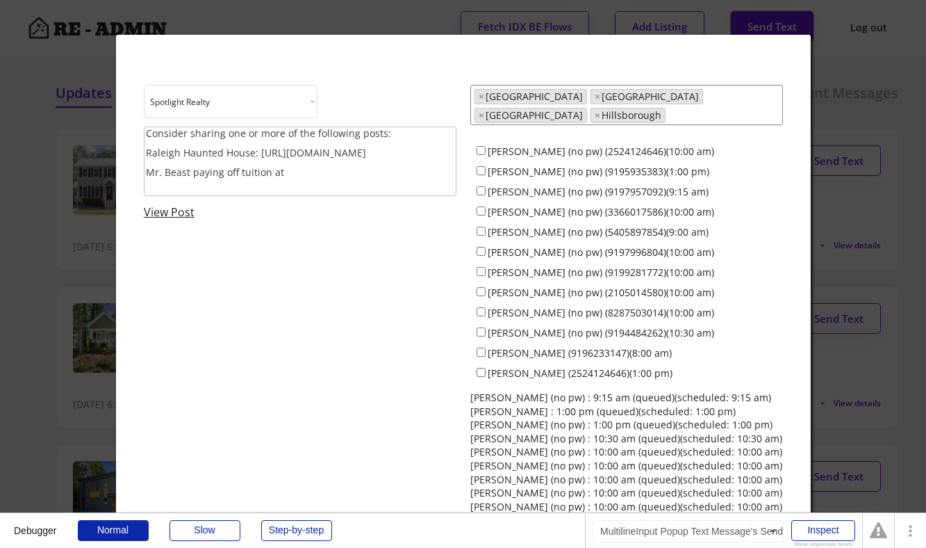
click at [332, 183] on textarea "Consider sharing one or more of the following posts: Raleigh Haunted House: htt…" at bounding box center [300, 161] width 313 height 70
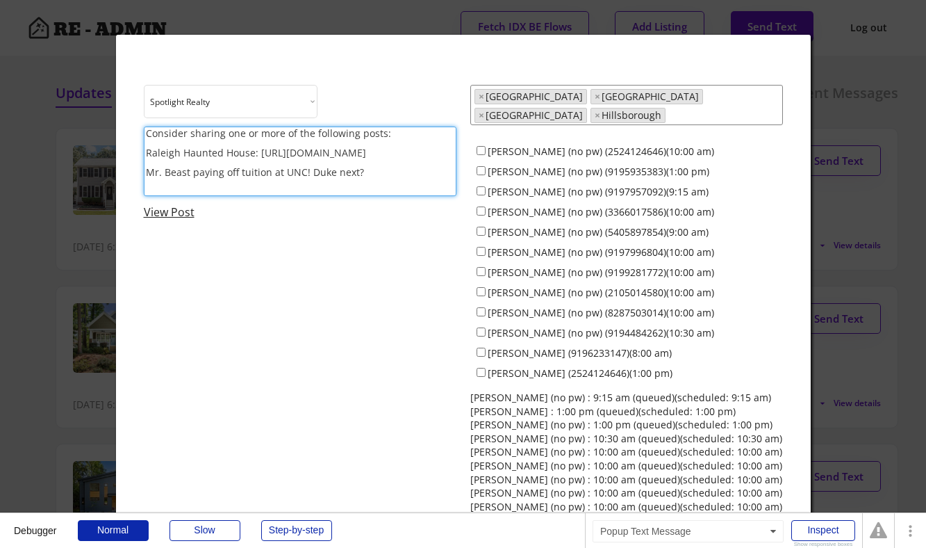
paste textarea "https://www.instagram.com/p/DPcn38iERe8/?hl=en"
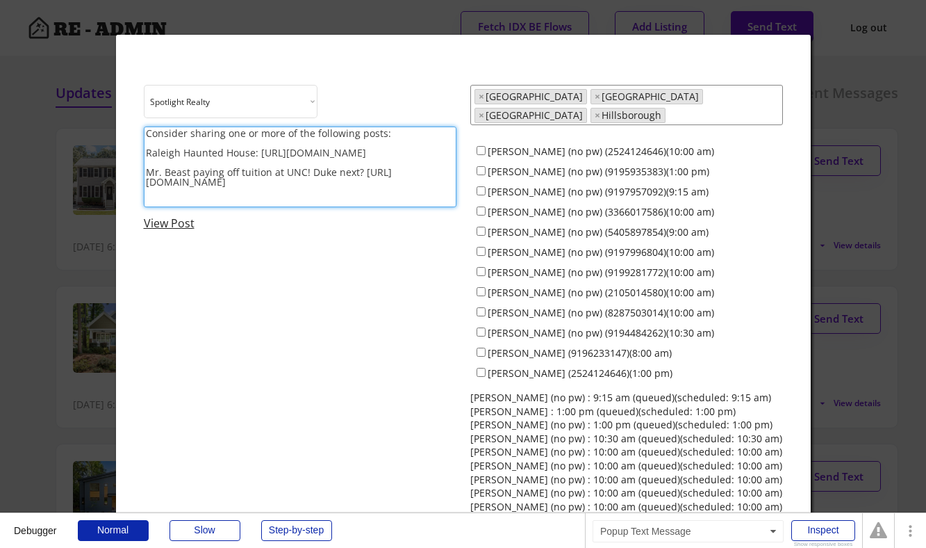
scroll to position [1, 0]
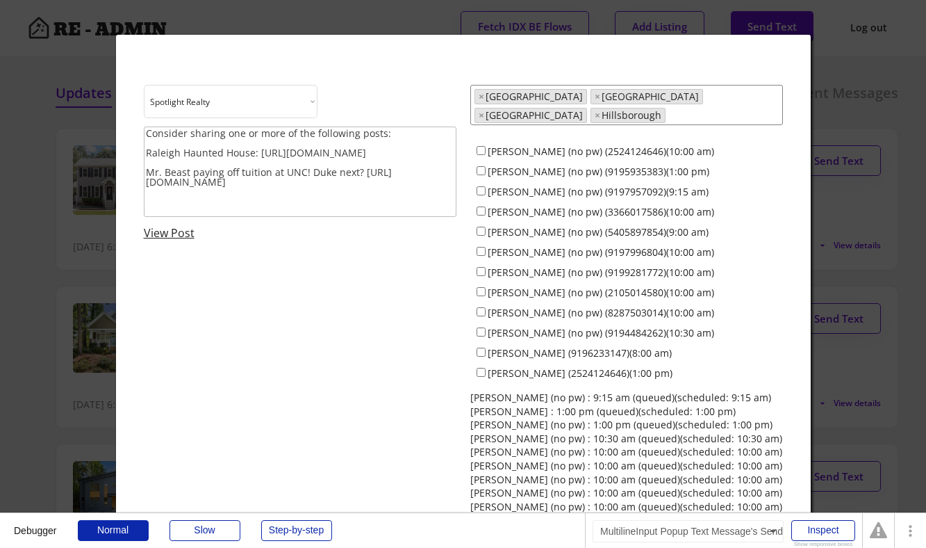
click at [256, 206] on textarea "Consider sharing one or more of the following posts: Raleigh Haunted House: htt…" at bounding box center [300, 171] width 313 height 90
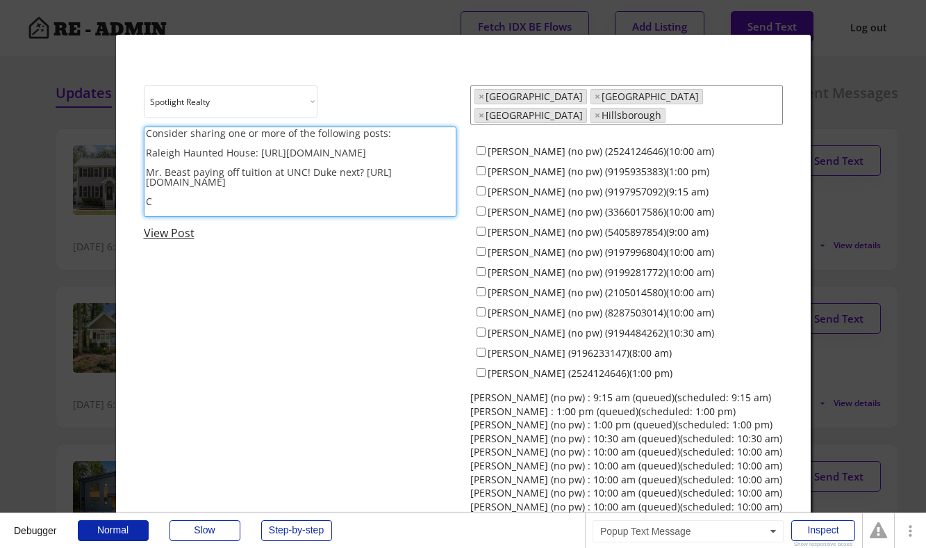
scroll to position [1, 0]
paste textarea "https://www.instagram.com/p/DPeqmFijKNt/?hl=en"
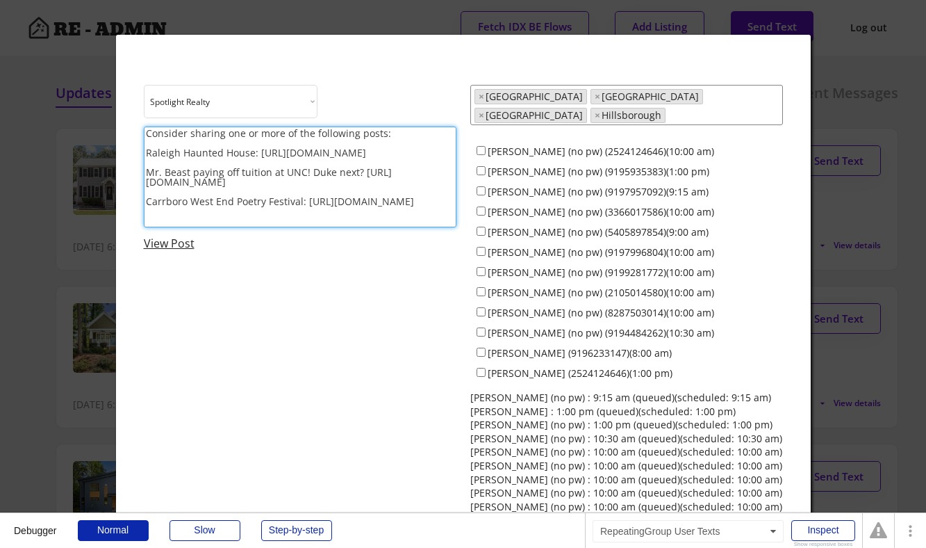
type textarea "Consider sharing one or more of the following posts: Raleigh Haunted House: htt…"
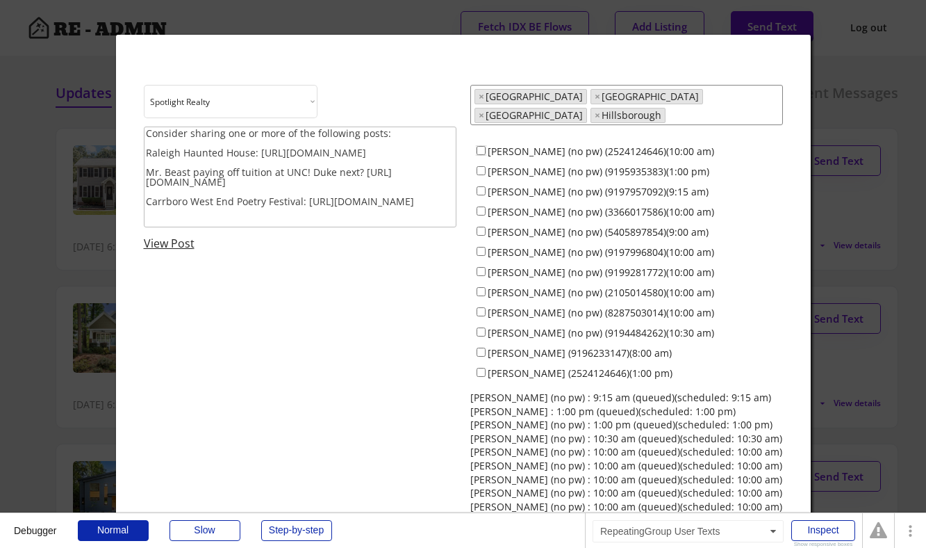
click at [482, 146] on input "Dave Wylie (no pw) (2524124646)(10:00 am)" at bounding box center [481, 150] width 9 height 9
checkbox input "true"
click at [482, 166] on input "Colin Anderson (no pw) (9195935383)(1:00 pm)" at bounding box center [481, 170] width 9 height 9
checkbox input "true"
click at [482, 186] on input "Jeff Stevenson (no pw) (9197957092)(9:15 am)" at bounding box center [481, 190] width 9 height 9
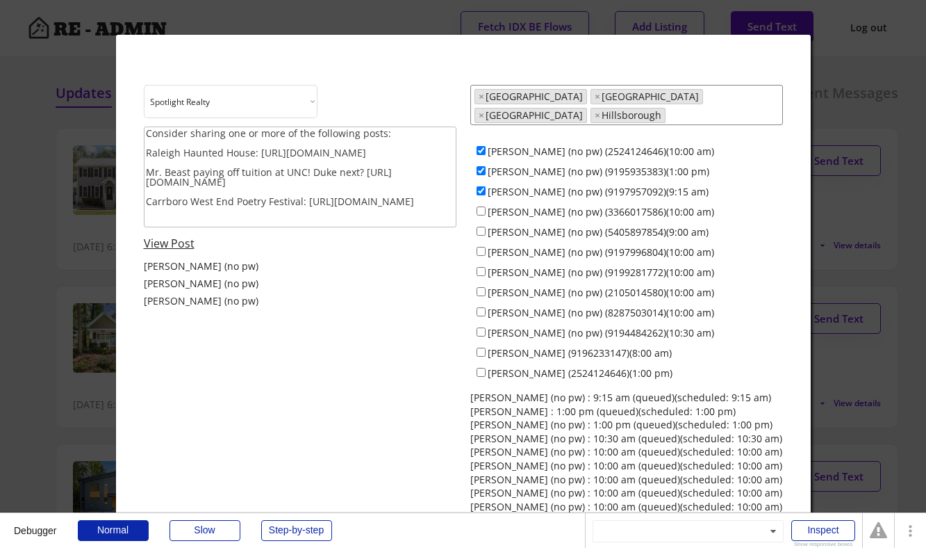
click at [480, 188] on div "Jeff Stevenson (no pw) (9197957092)(9:15 am)" at bounding box center [627, 191] width 313 height 20
click at [480, 186] on input "Jeff Stevenson (no pw) (9197957092)(9:15 am)" at bounding box center [481, 190] width 9 height 9
checkbox input "false"
click at [480, 206] on input "Jamesia Purkett (no pw) (3366017586)(10:00 am)" at bounding box center [481, 210] width 9 height 9
checkbox input "true"
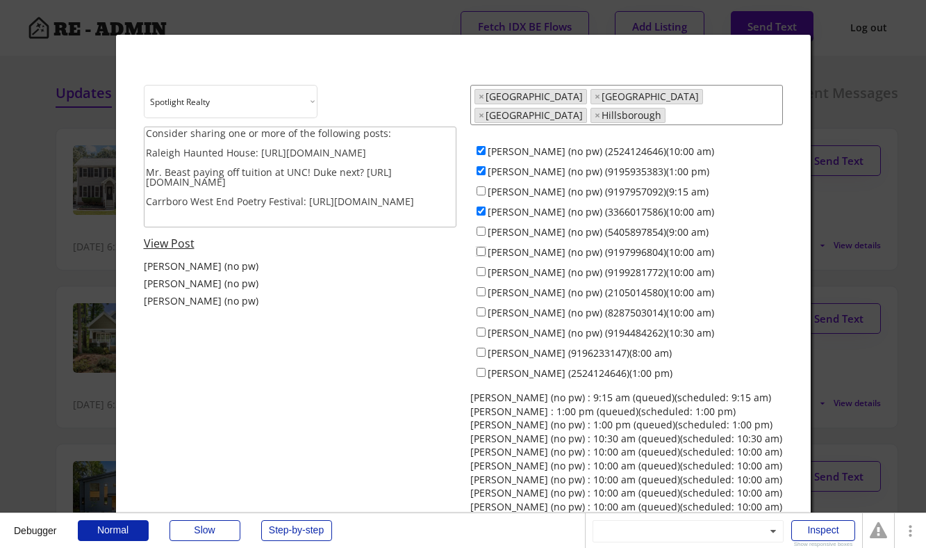
click at [481, 247] on input "Maria Jamieson (no pw) (9197996804)(10:00 am)" at bounding box center [481, 251] width 9 height 9
checkbox input "true"
click at [481, 267] on input "Everett Stevenson (no pw) (9199281772)(10:00 am)" at bounding box center [481, 271] width 9 height 9
checkbox input "true"
click at [481, 287] on input "Francisco Huizar (no pw) (2105014580)(10:00 am)" at bounding box center [481, 291] width 9 height 9
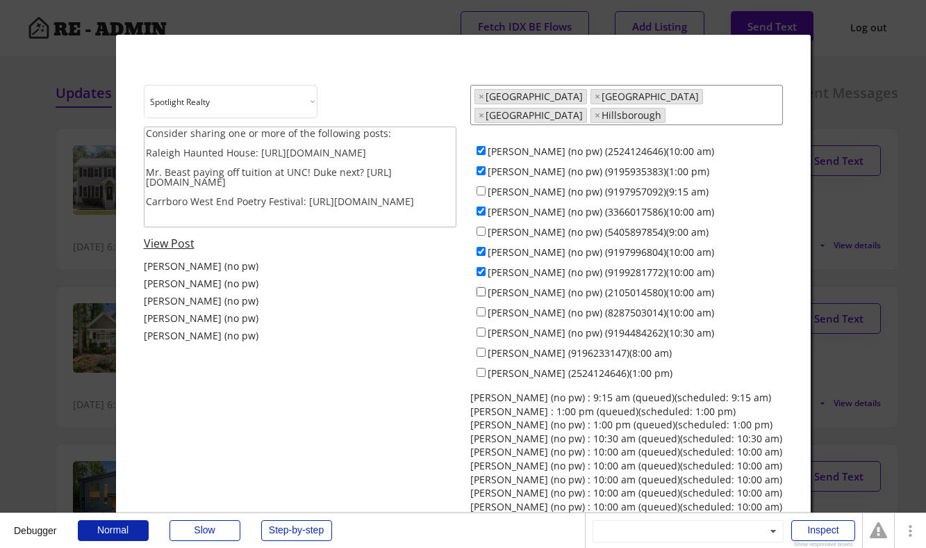
checkbox input "true"
click at [481, 307] on div "Anna Lee Ruppard (no pw) (8287503014)(10:00 am)" at bounding box center [627, 312] width 313 height 20
click at [481, 307] on input "Anna Lee Ruppard (no pw) (8287503014)(10:00 am)" at bounding box center [481, 311] width 9 height 9
checkbox input "true"
click at [481, 327] on input "Ken Cannon (no pw) (9194484262)(10:30 am)" at bounding box center [481, 331] width 9 height 9
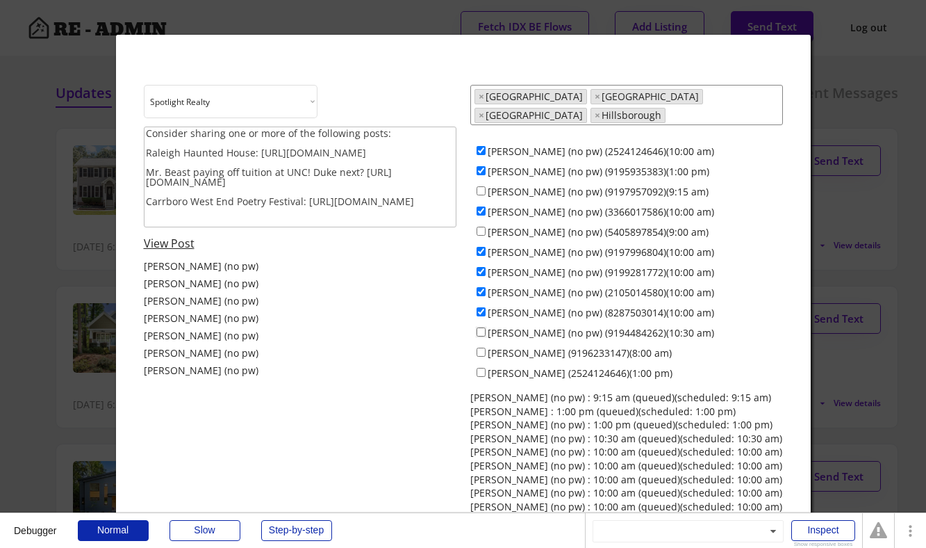
checkbox input "true"
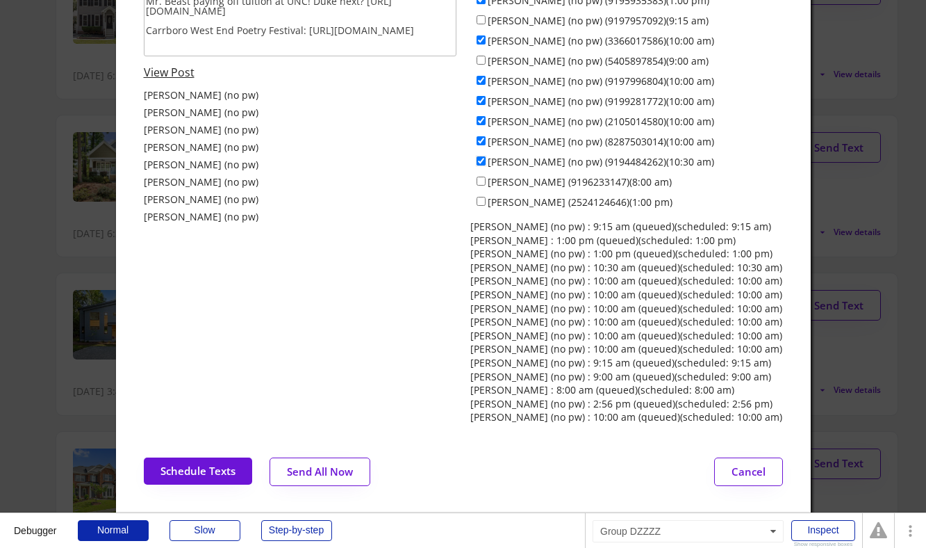
scroll to position [176, 0]
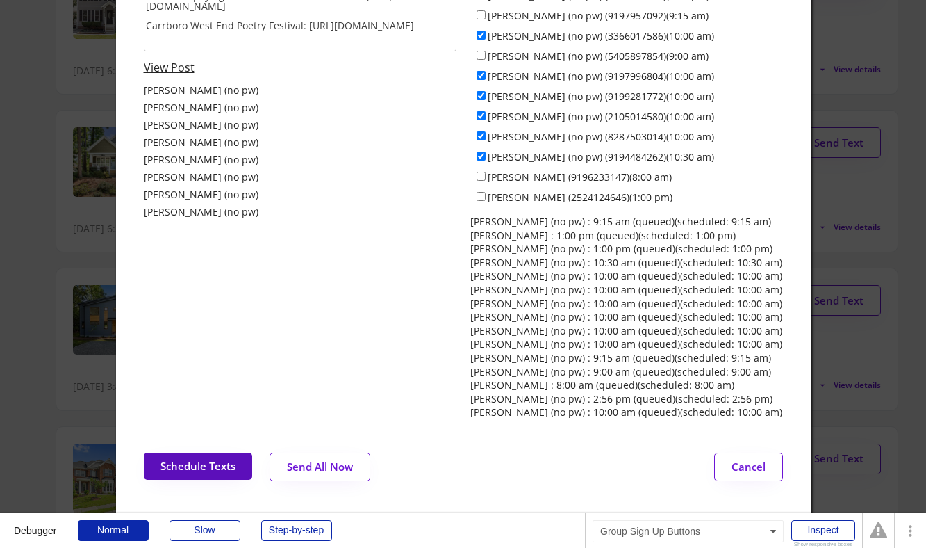
click at [194, 460] on button "Schedule Texts" at bounding box center [198, 465] width 108 height 27
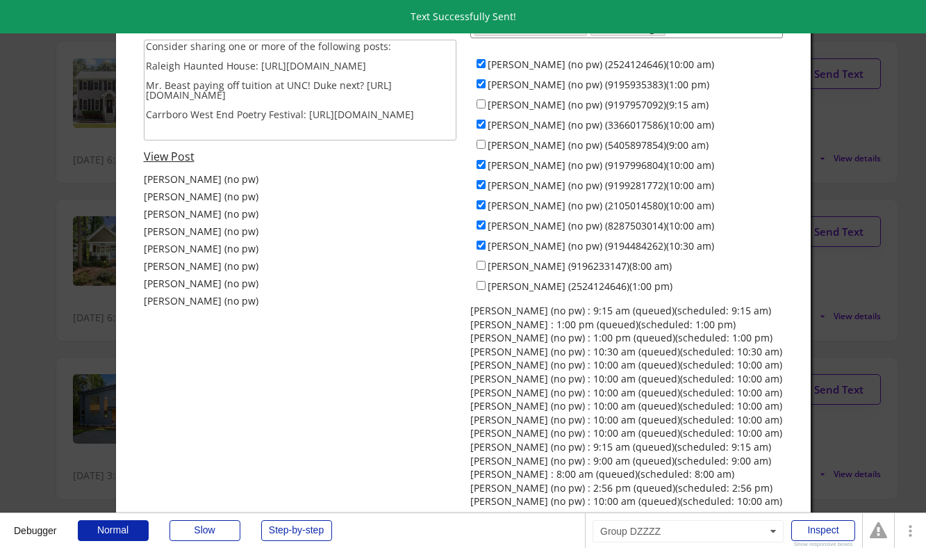
scroll to position [0, 0]
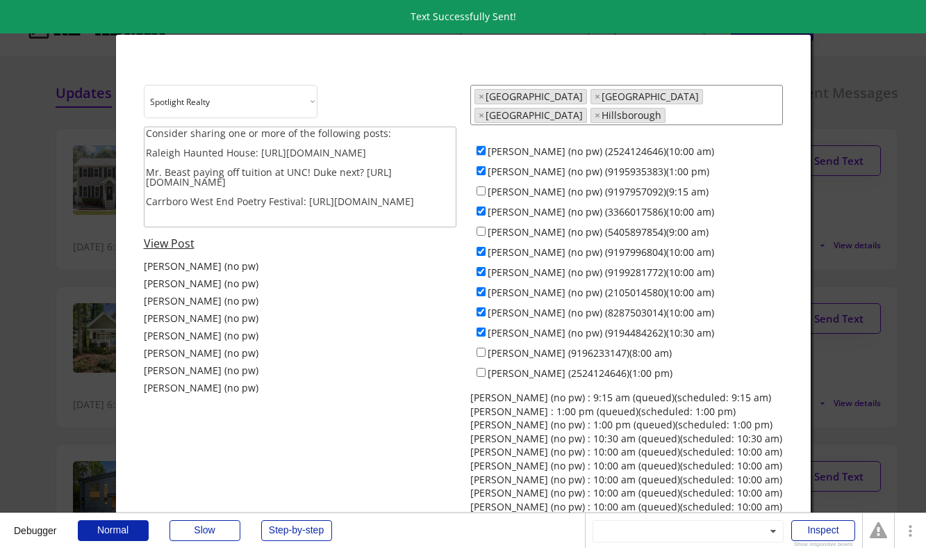
click at [482, 146] on input "Dave Wylie (no pw) (2524124646)(10:00 am)" at bounding box center [481, 150] width 9 height 9
checkbox input "false"
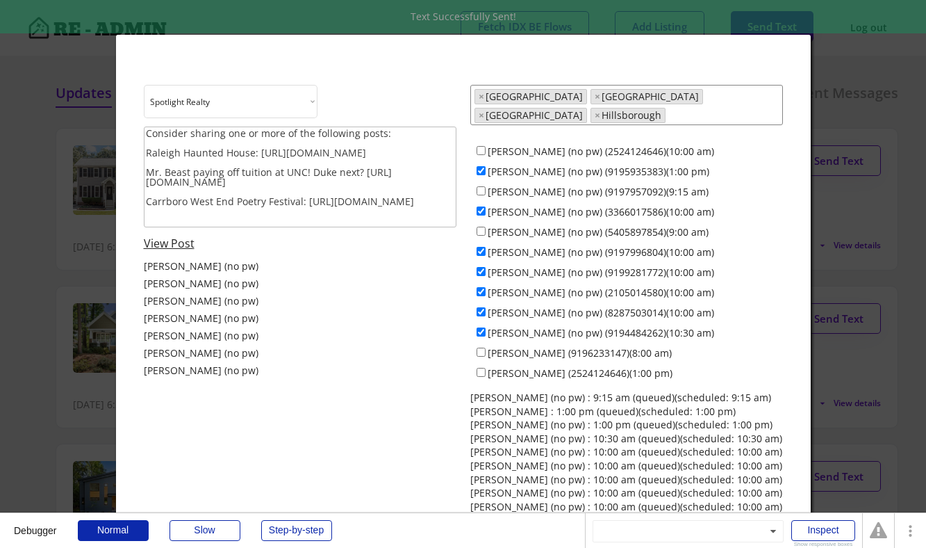
click at [482, 161] on div "Colin Anderson (no pw) (9195935383)(1:00 pm)" at bounding box center [627, 171] width 313 height 20
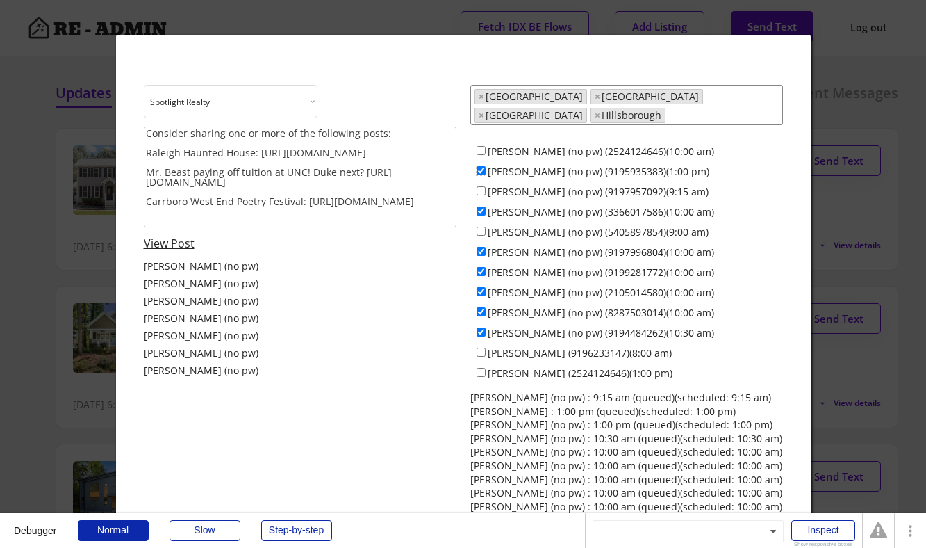
click at [480, 166] on input "Colin Anderson (no pw) (9195935383)(1:00 pm)" at bounding box center [481, 170] width 9 height 9
checkbox input "false"
click at [480, 186] on input "Jeff Stevenson (no pw) (9197957092)(9:15 am)" at bounding box center [481, 190] width 9 height 9
checkbox input "true"
click at [484, 206] on input "Jamesia Purkett (no pw) (3366017586)(10:00 am)" at bounding box center [481, 210] width 9 height 9
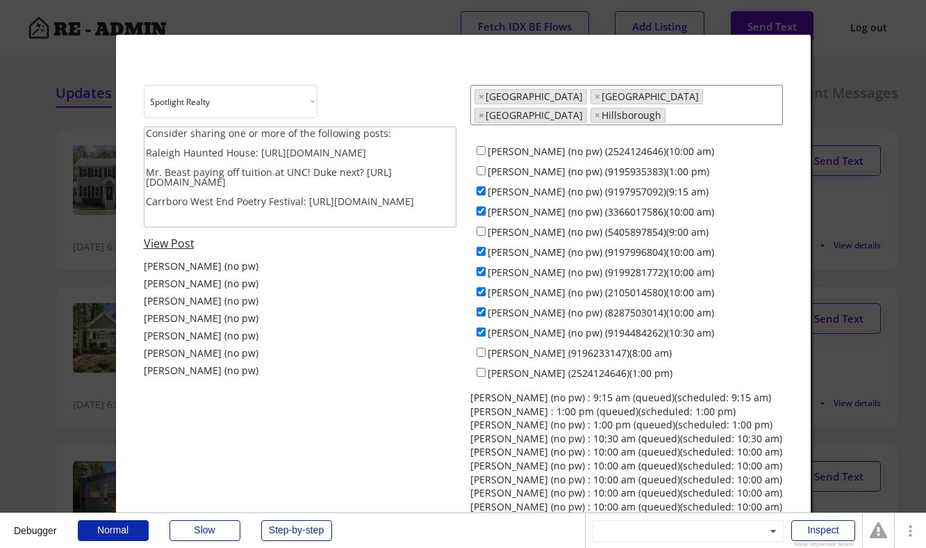
checkbox input "false"
click at [482, 227] on input "Alex Bingham (no pw) (5405897854)(9:00 am)" at bounding box center [481, 231] width 9 height 9
checkbox input "true"
click at [481, 261] on div "Everett Stevenson (no pw) (9199281772)(10:00 am)" at bounding box center [627, 271] width 313 height 20
click at [480, 247] on input "Maria Jamieson (no pw) (9197996804)(10:00 am)" at bounding box center [481, 251] width 9 height 9
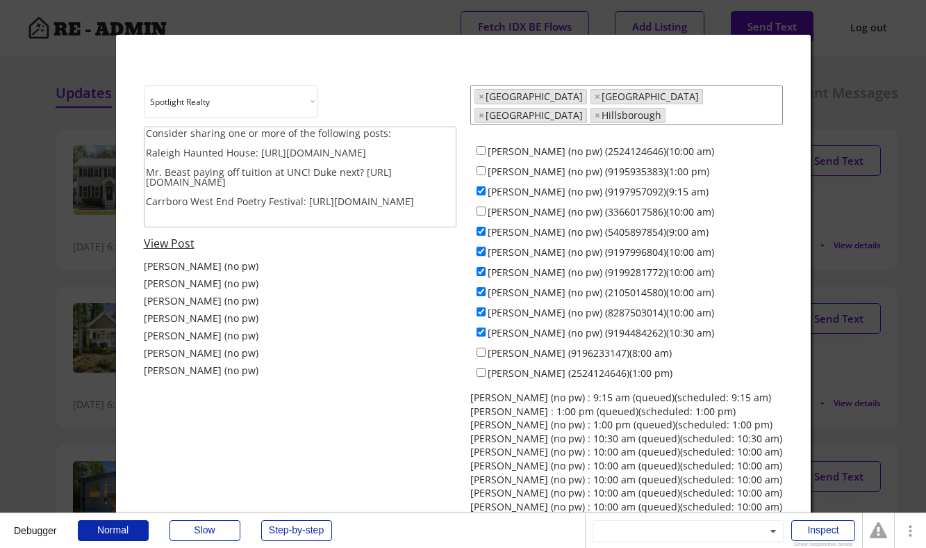
checkbox input "false"
click at [480, 267] on input "Everett Stevenson (no pw) (9199281772)(10:00 am)" at bounding box center [481, 271] width 9 height 9
checkbox input "false"
click at [480, 281] on div "Francisco Huizar (no pw) (2105014580)(10:00 am)" at bounding box center [627, 291] width 313 height 20
click at [482, 307] on input "Anna Lee Ruppard (no pw) (8287503014)(10:00 am)" at bounding box center [481, 311] width 9 height 9
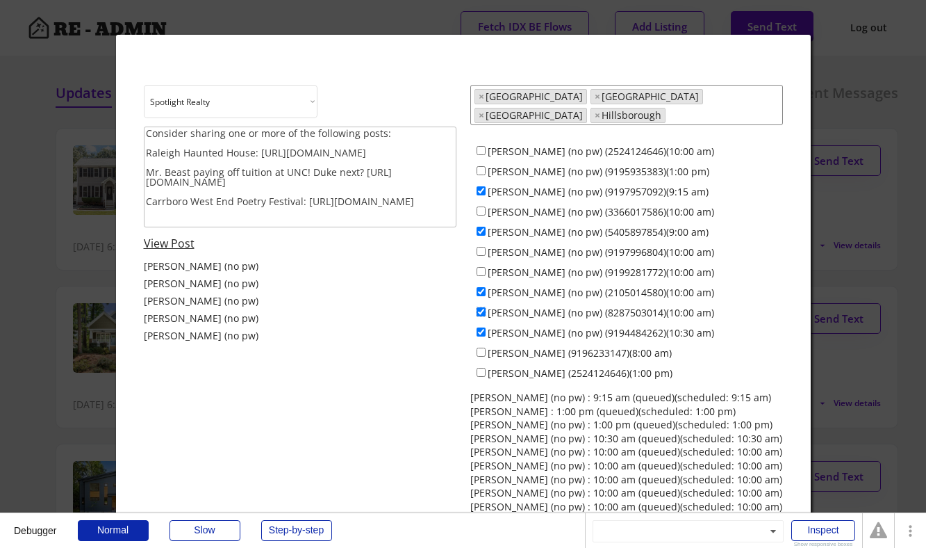
checkbox input "false"
click at [482, 287] on input "Francisco Huizar (no pw) (2105014580)(10:00 am)" at bounding box center [481, 291] width 9 height 9
checkbox input "false"
click at [481, 327] on input "Ken Cannon (no pw) (9194484262)(10:30 am)" at bounding box center [481, 331] width 9 height 9
checkbox input "false"
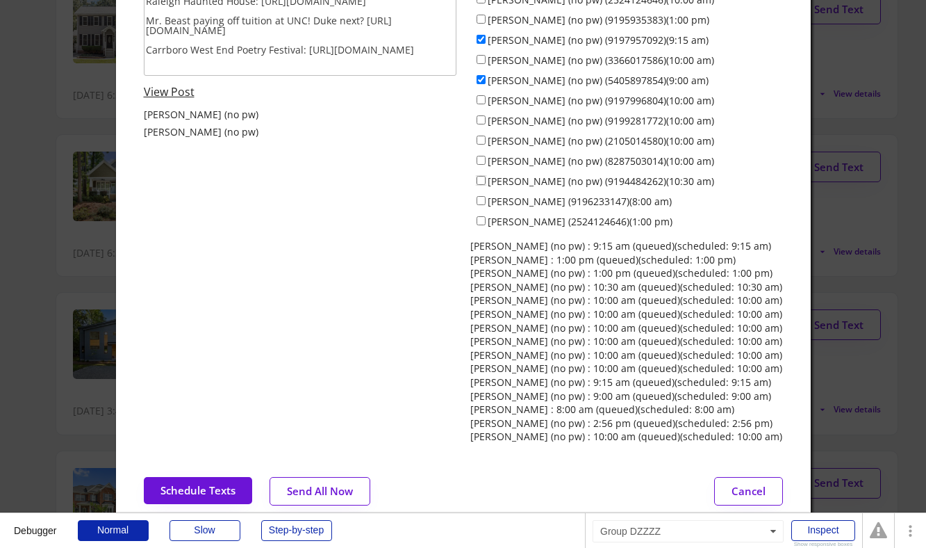
scroll to position [158, 0]
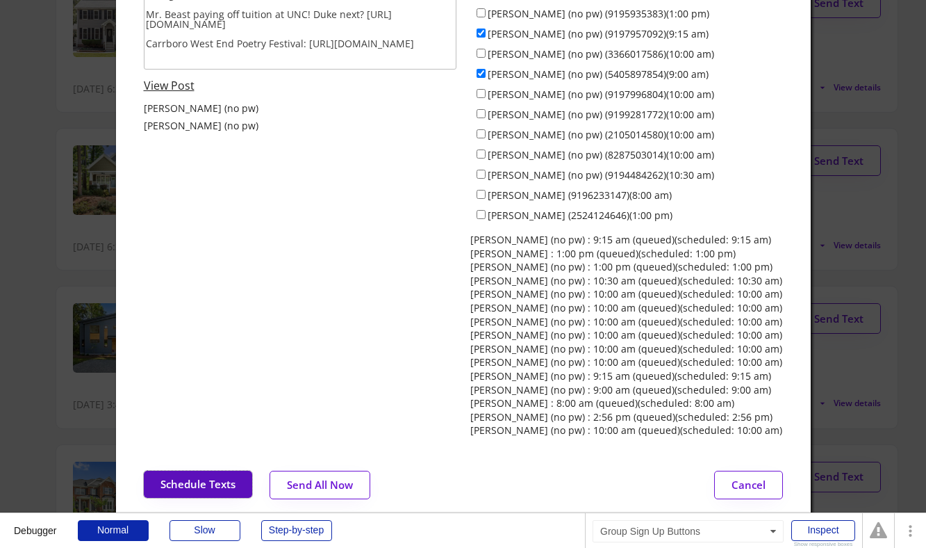
click at [186, 471] on button "Schedule Texts" at bounding box center [198, 484] width 108 height 27
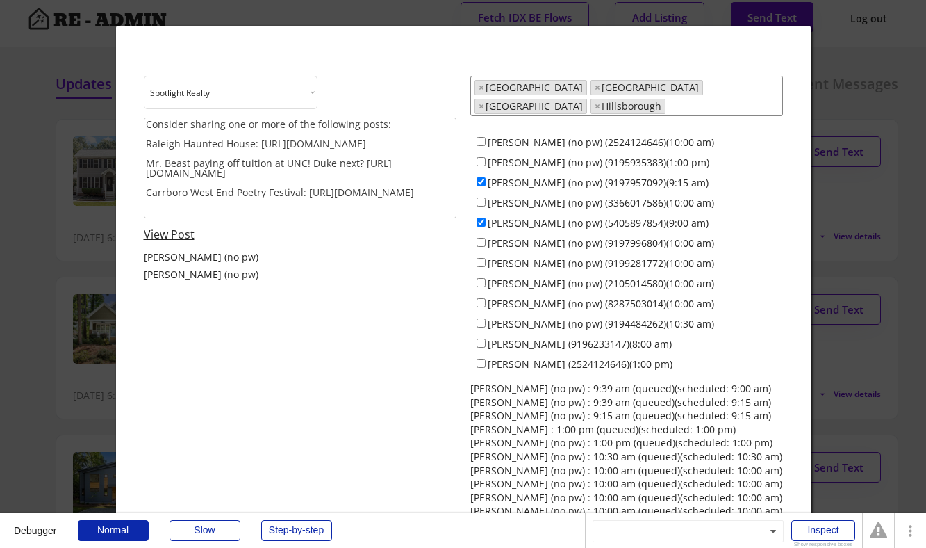
scroll to position [0, 0]
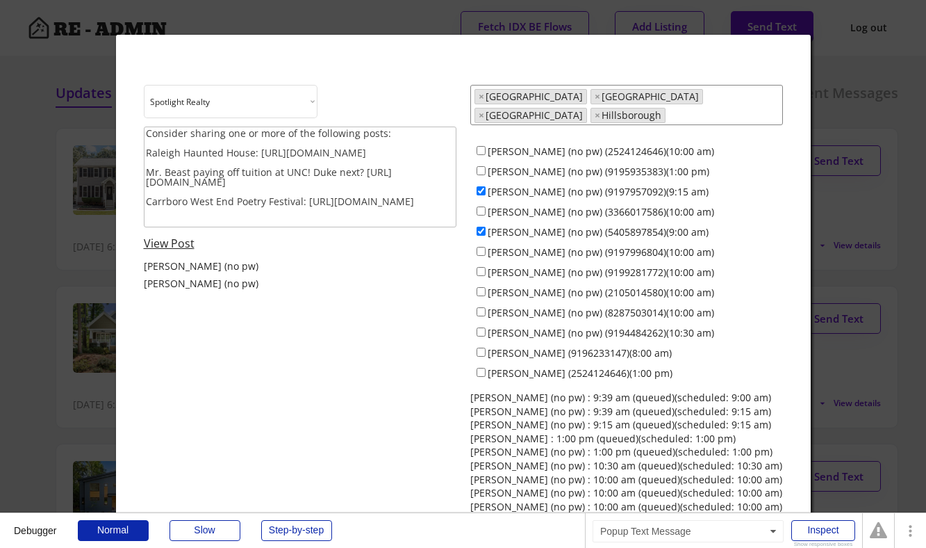
click at [840, 133] on div at bounding box center [463, 274] width 926 height 548
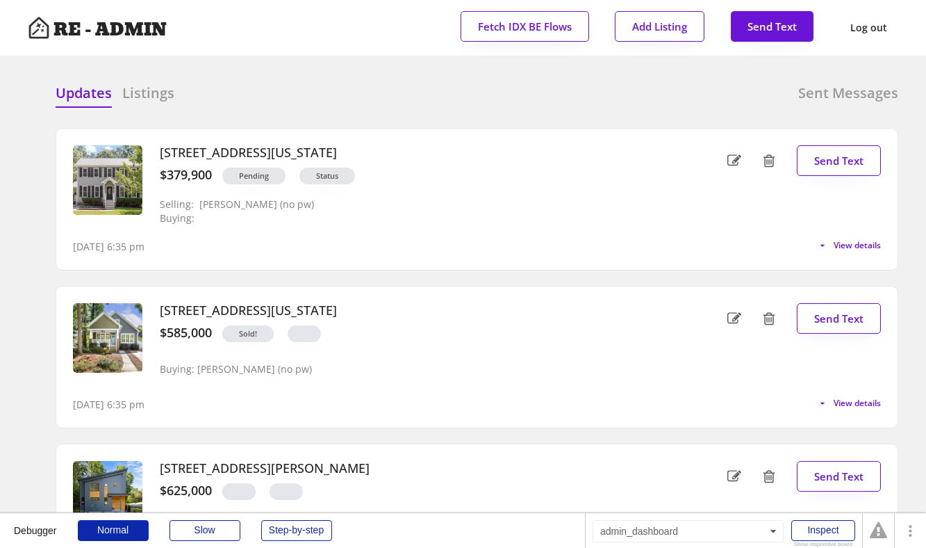
click at [414, 76] on div "Updates Listings Sent Messages 4714 Lazyriver Drive, Durham, North Carolina 277…" at bounding box center [463, 83] width 871 height 33
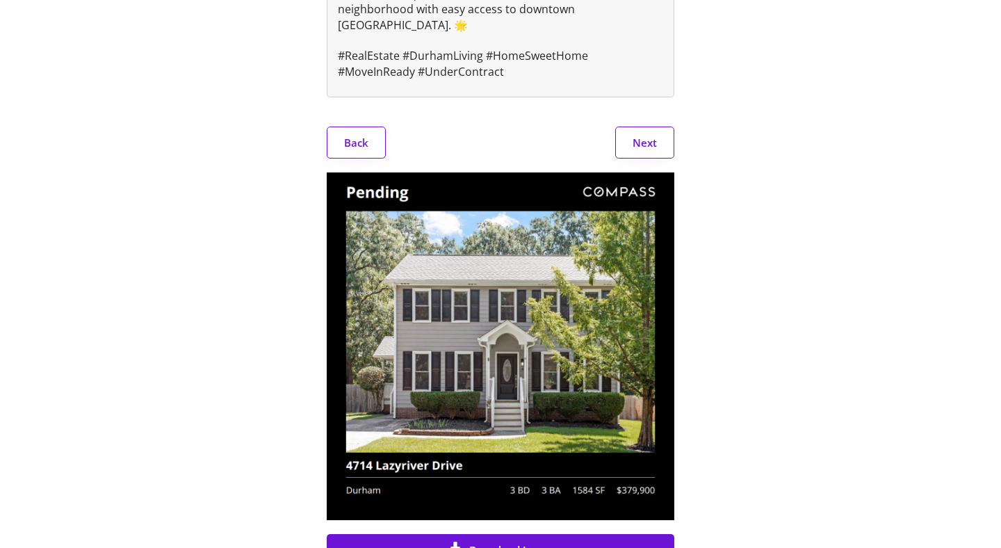
scroll to position [313, 0]
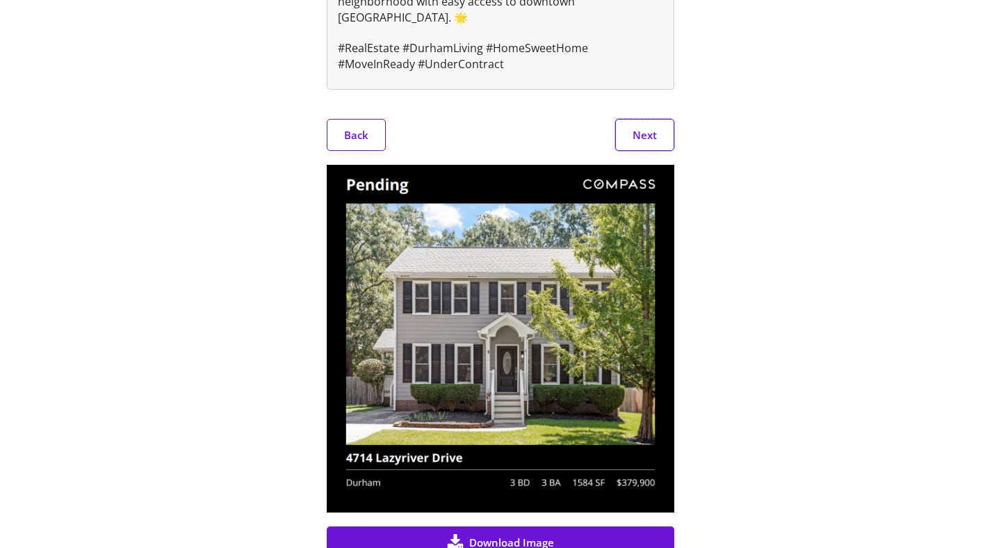
click at [646, 137] on button "Next" at bounding box center [644, 135] width 59 height 32
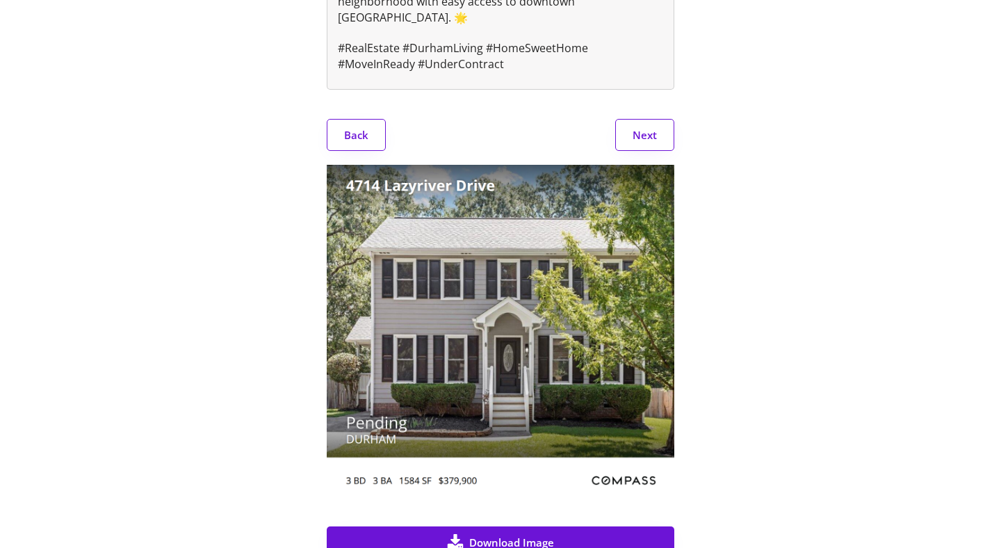
click at [646, 137] on button "Next" at bounding box center [644, 135] width 59 height 32
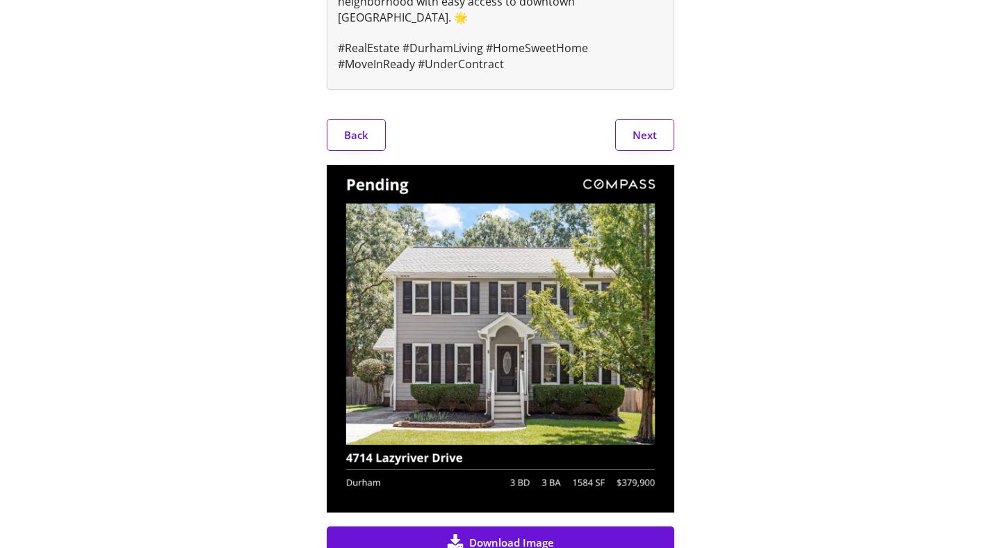
click at [649, 131] on button "Next" at bounding box center [644, 135] width 59 height 32
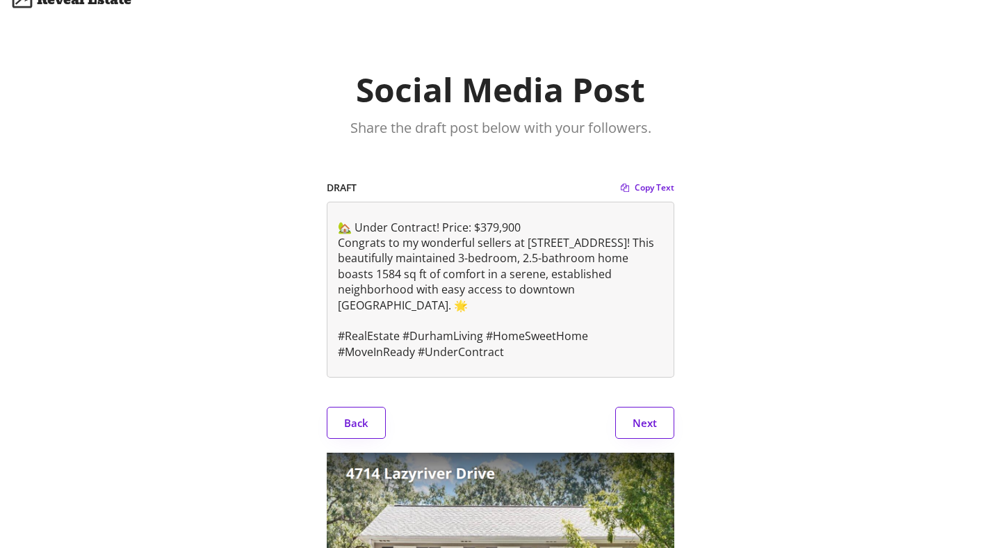
scroll to position [0, 0]
